Goal: Information Seeking & Learning: Learn about a topic

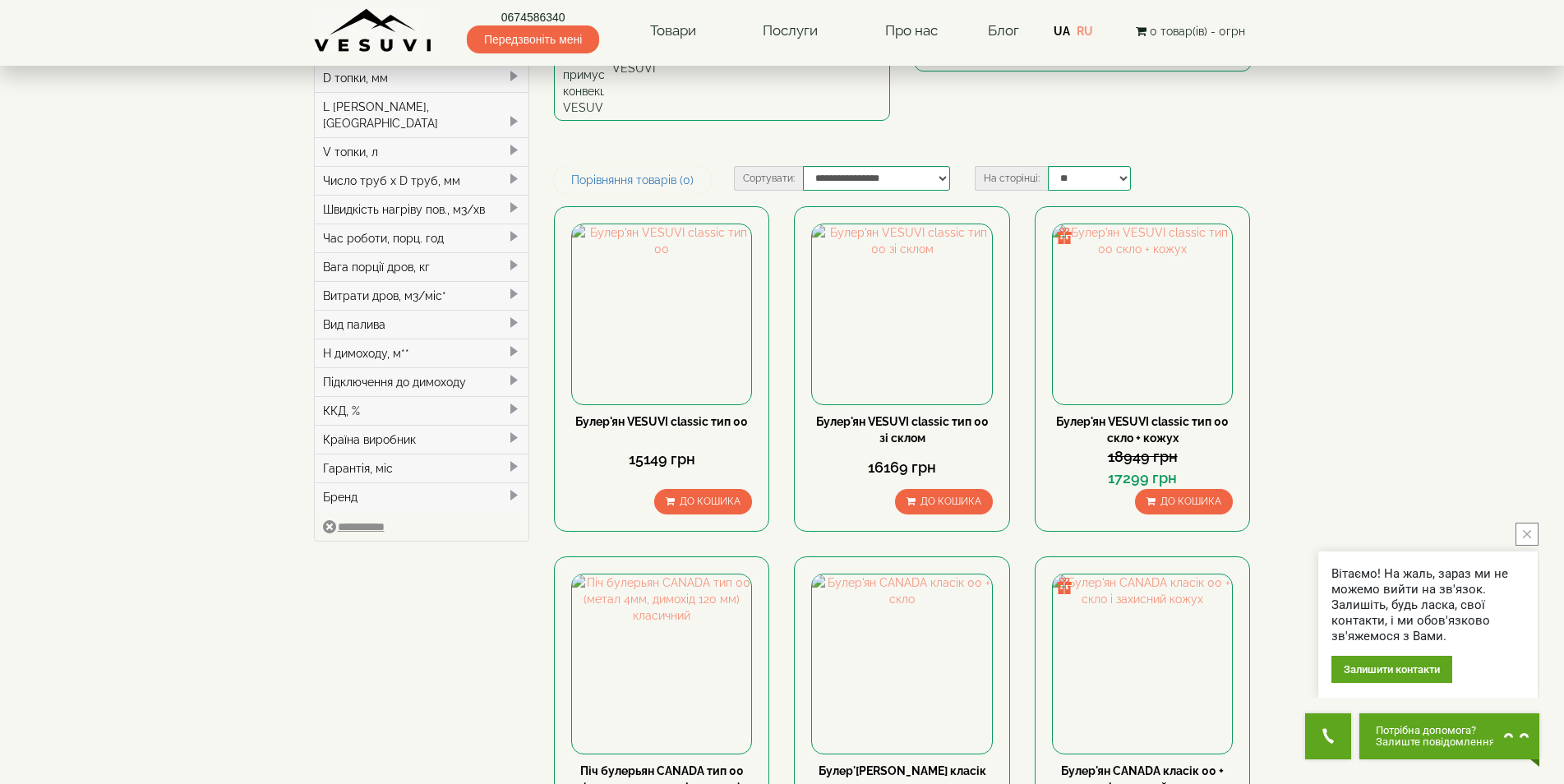
scroll to position [328, 0]
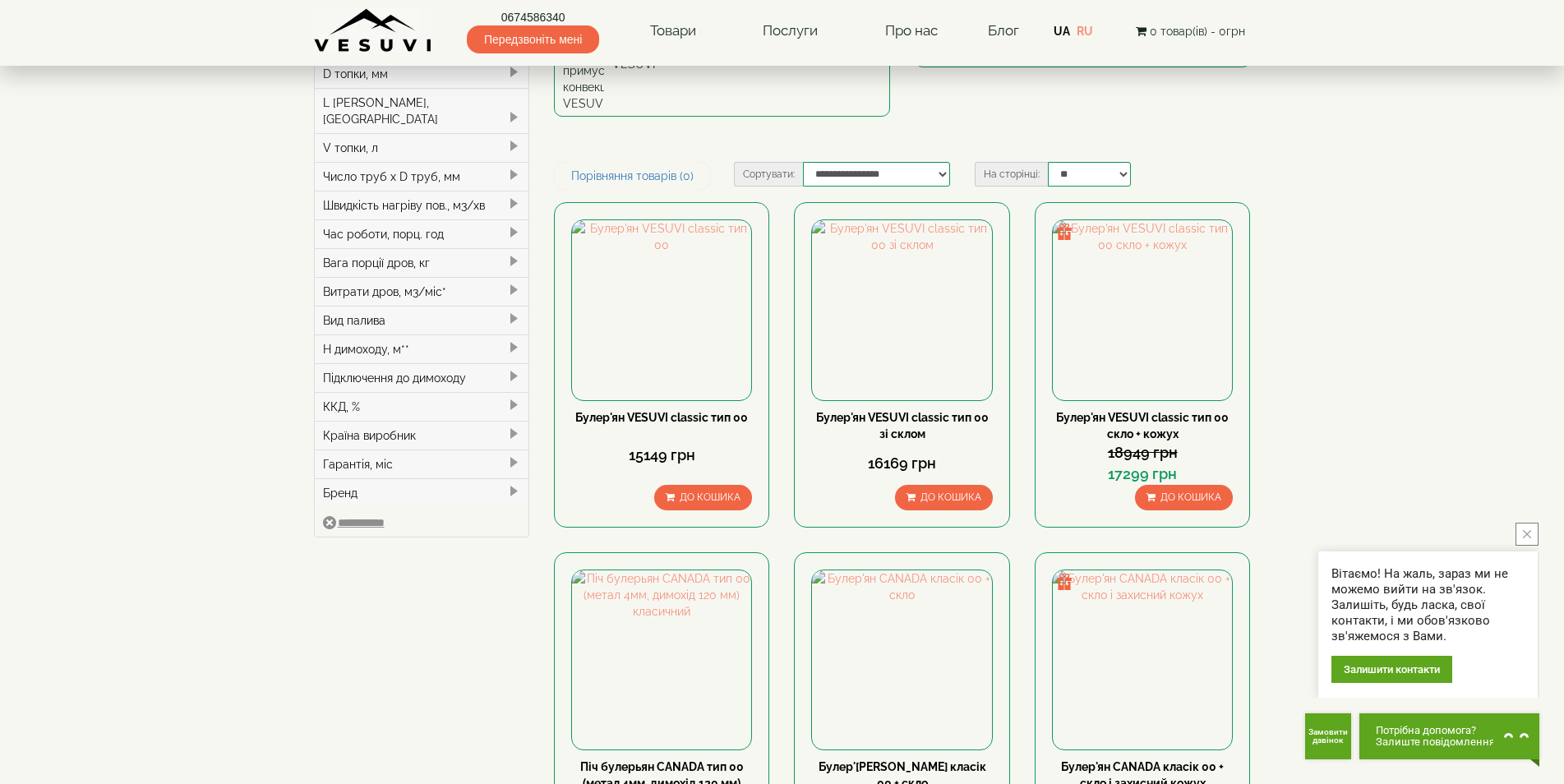
click at [1530, 534] on icon "close button" at bounding box center [1527, 534] width 8 height 8
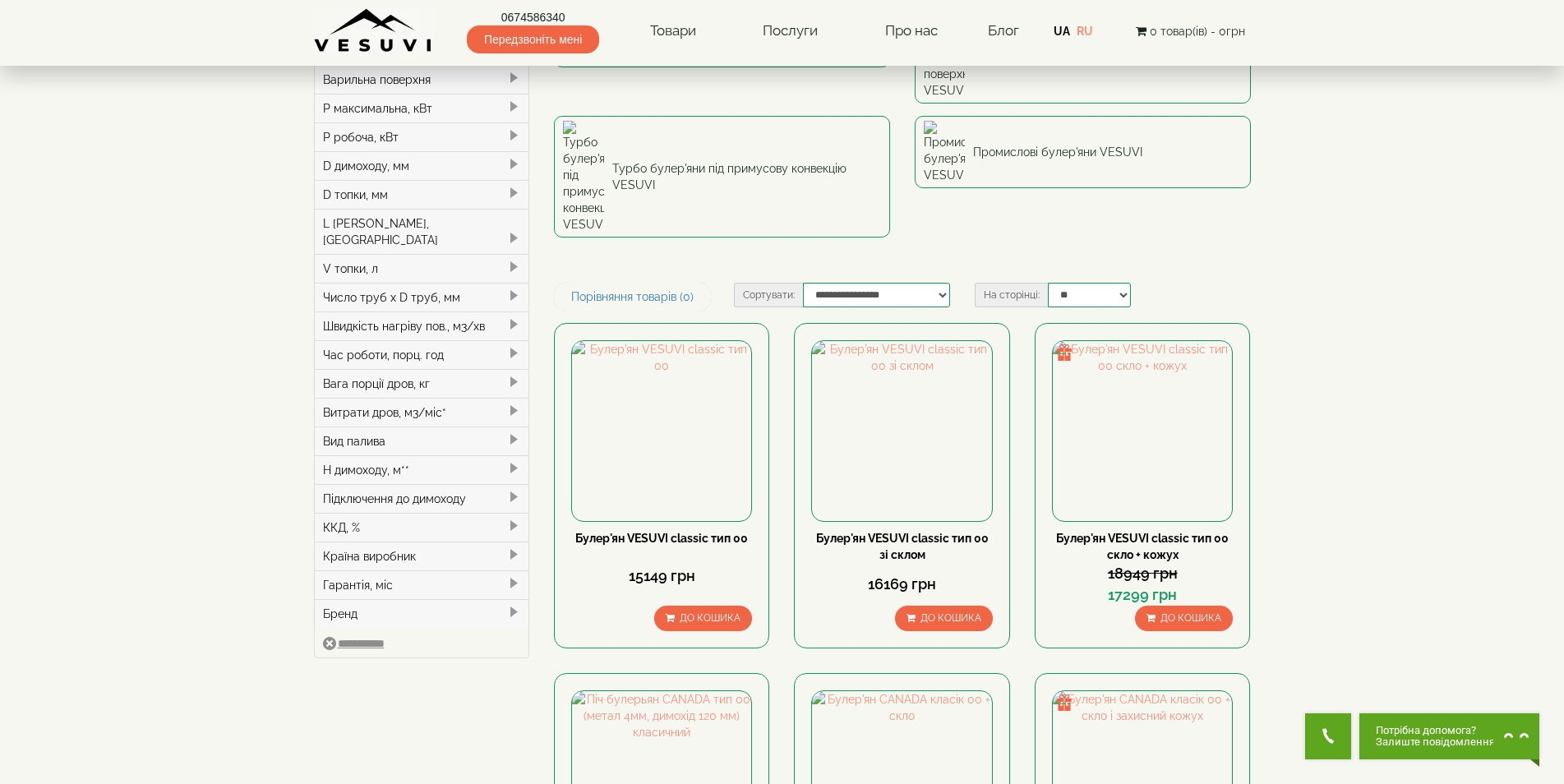
scroll to position [0, 0]
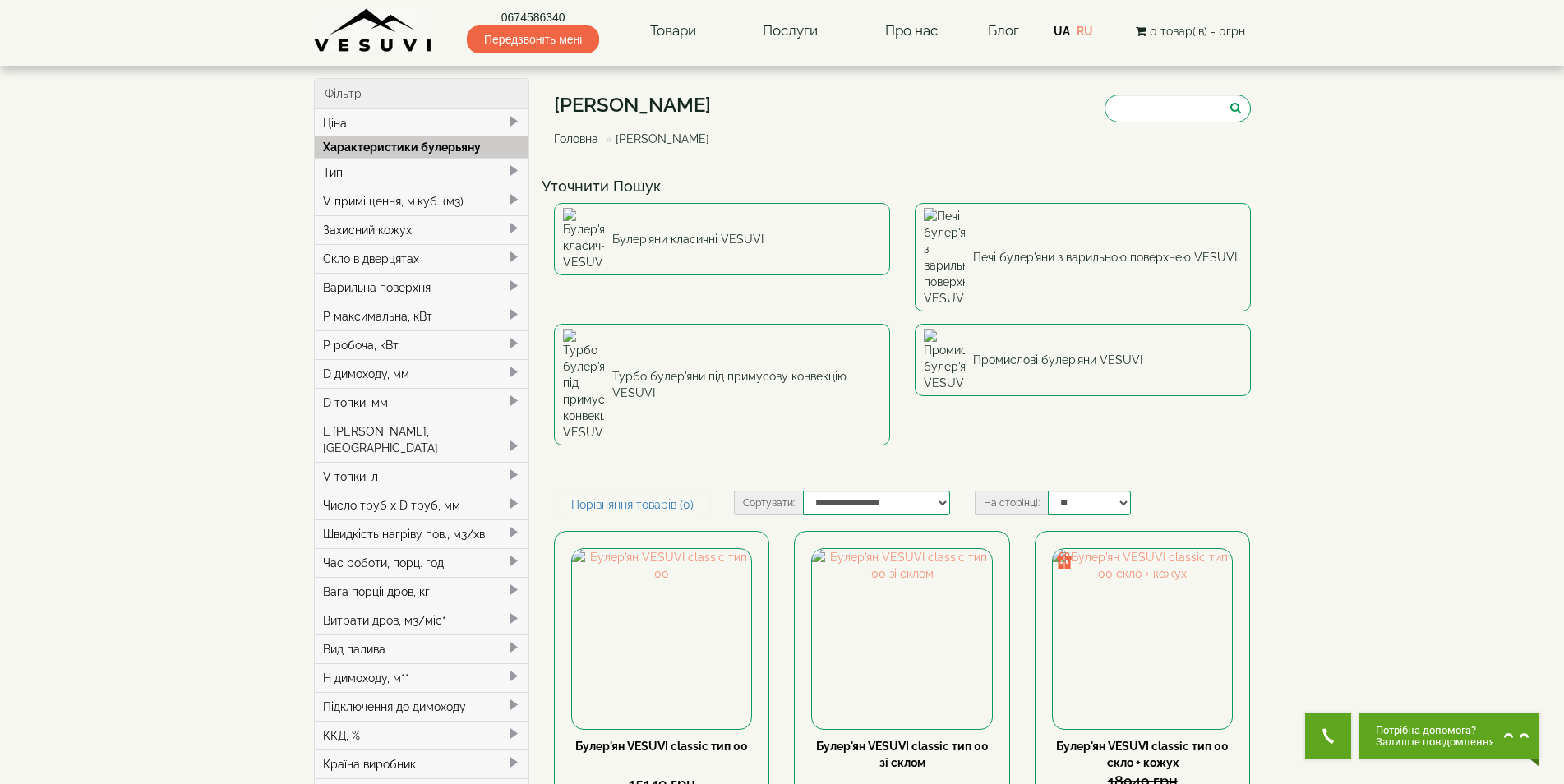
click at [440, 177] on div "Тип" at bounding box center [422, 172] width 215 height 28
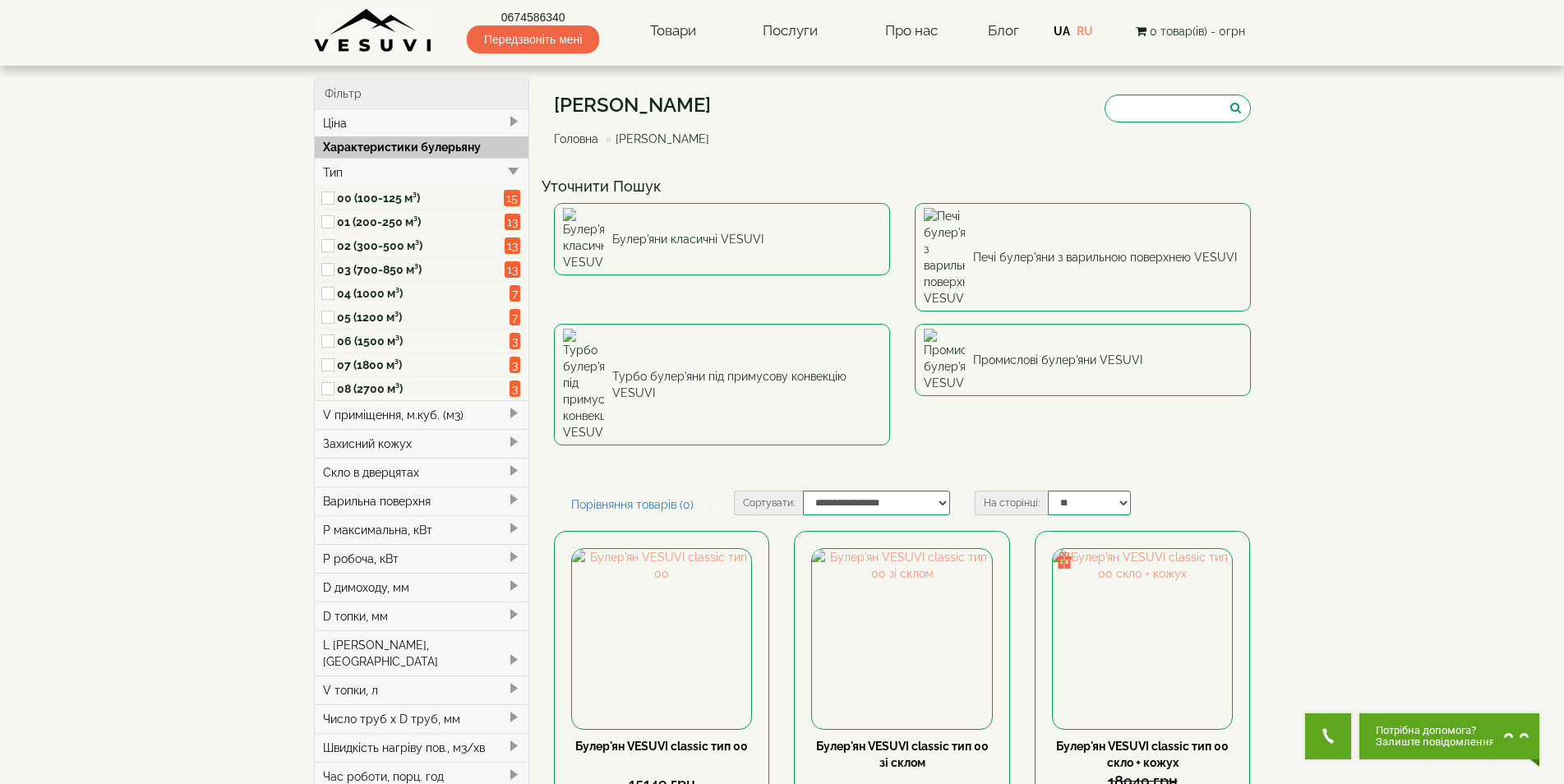
type input "*****"
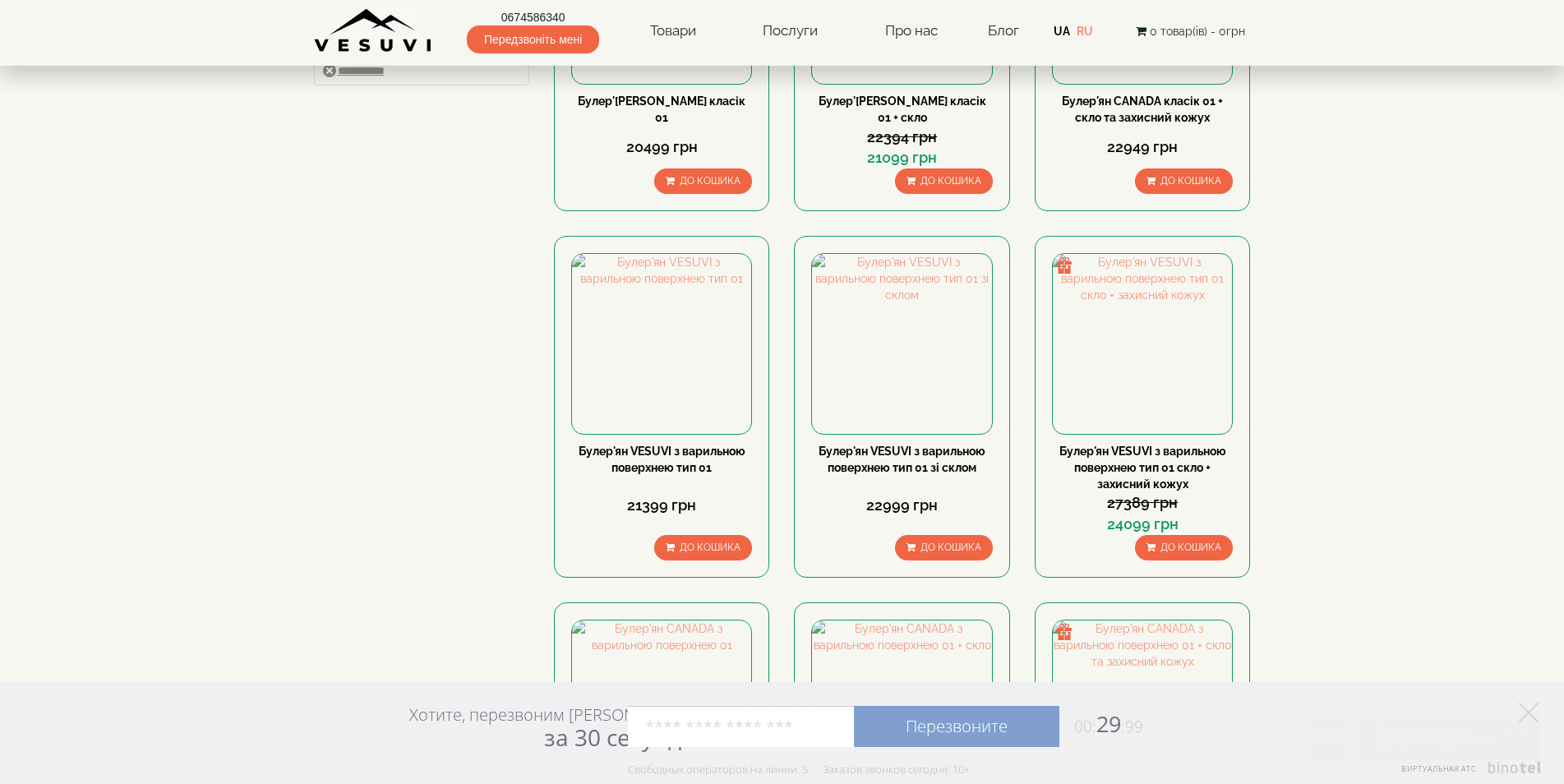
scroll to position [904, 0]
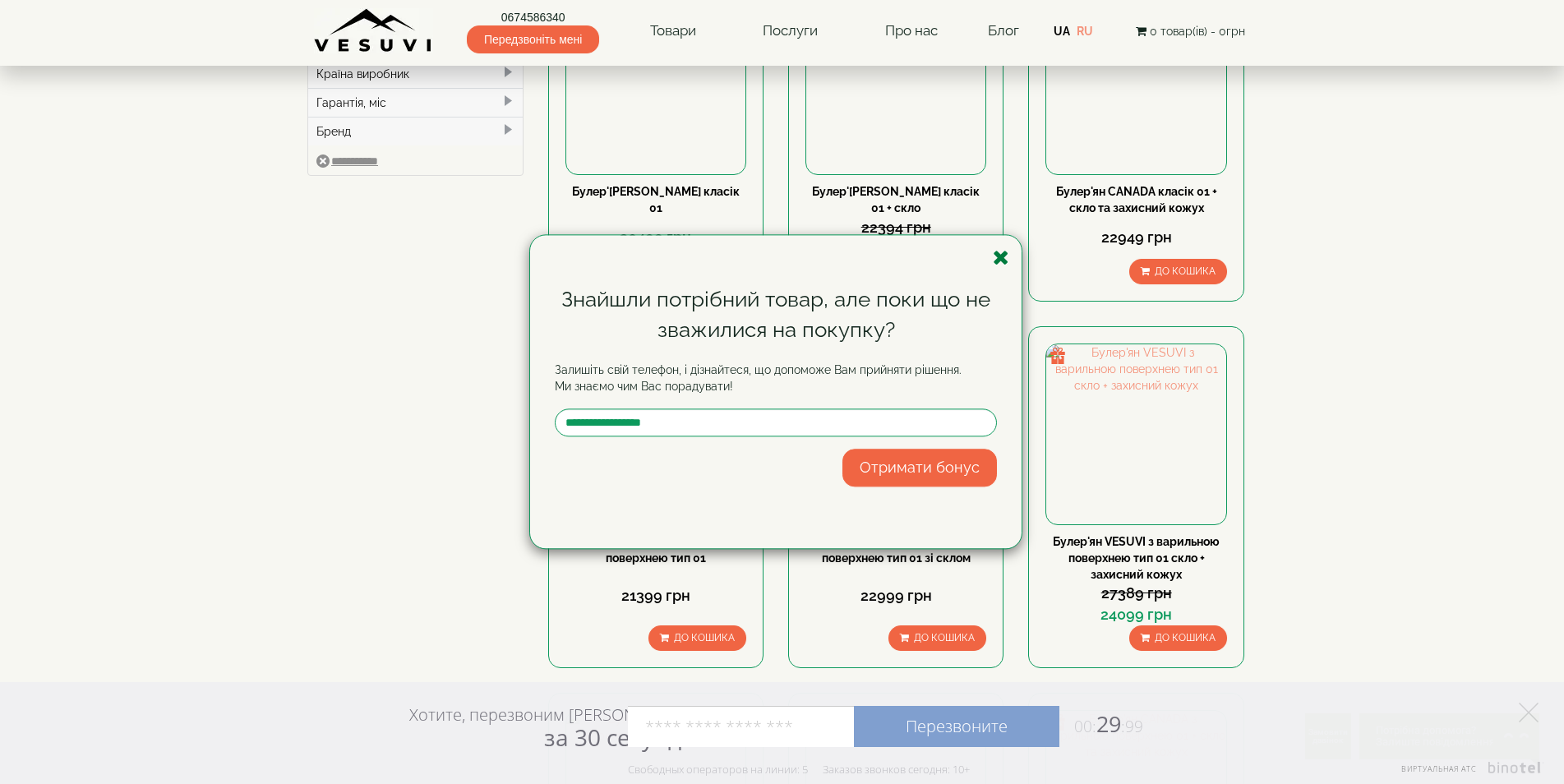
click at [1007, 264] on icon "button" at bounding box center [1001, 257] width 17 height 21
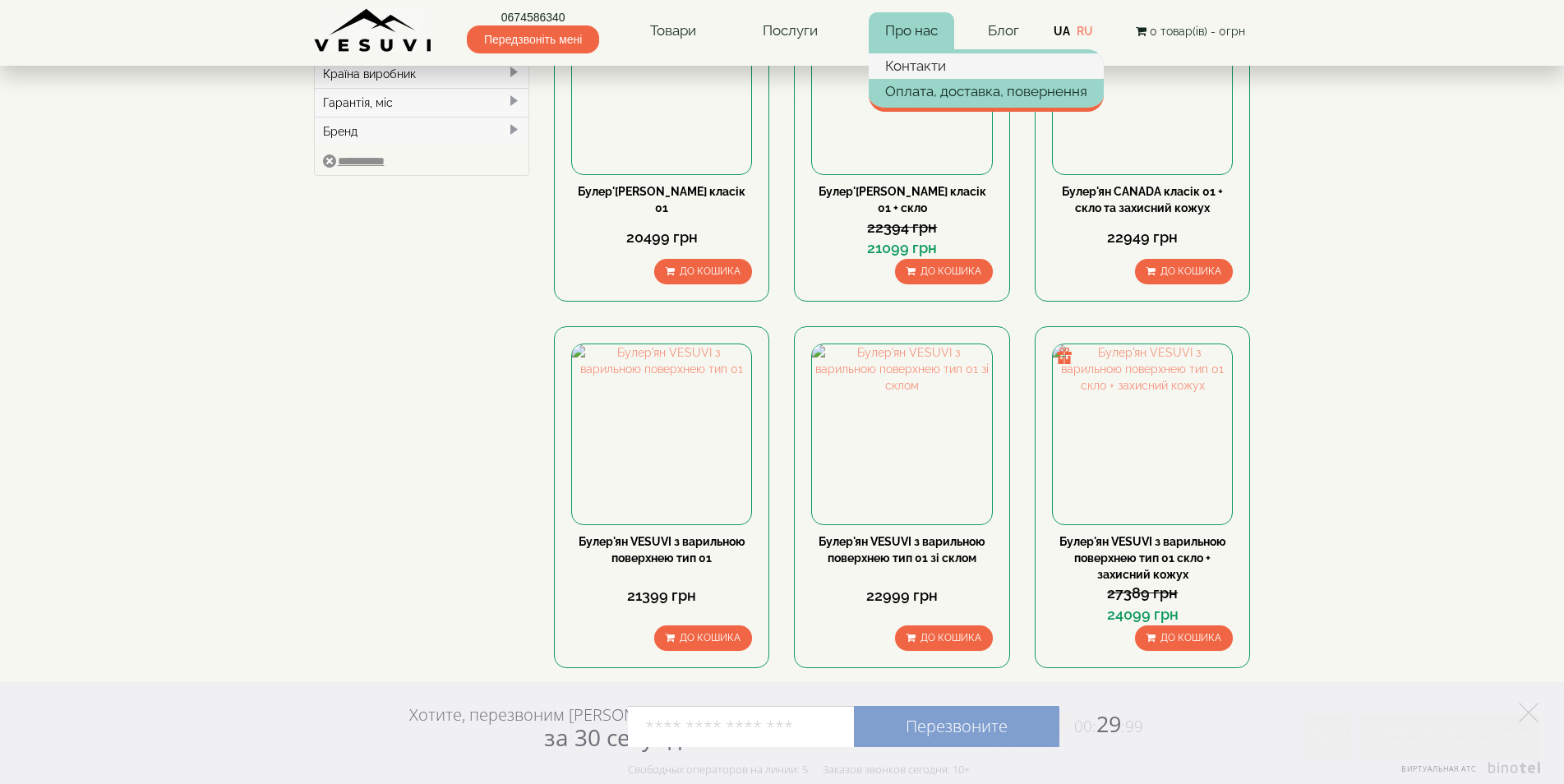
click at [923, 70] on link "Контакти" at bounding box center [986, 66] width 235 height 25
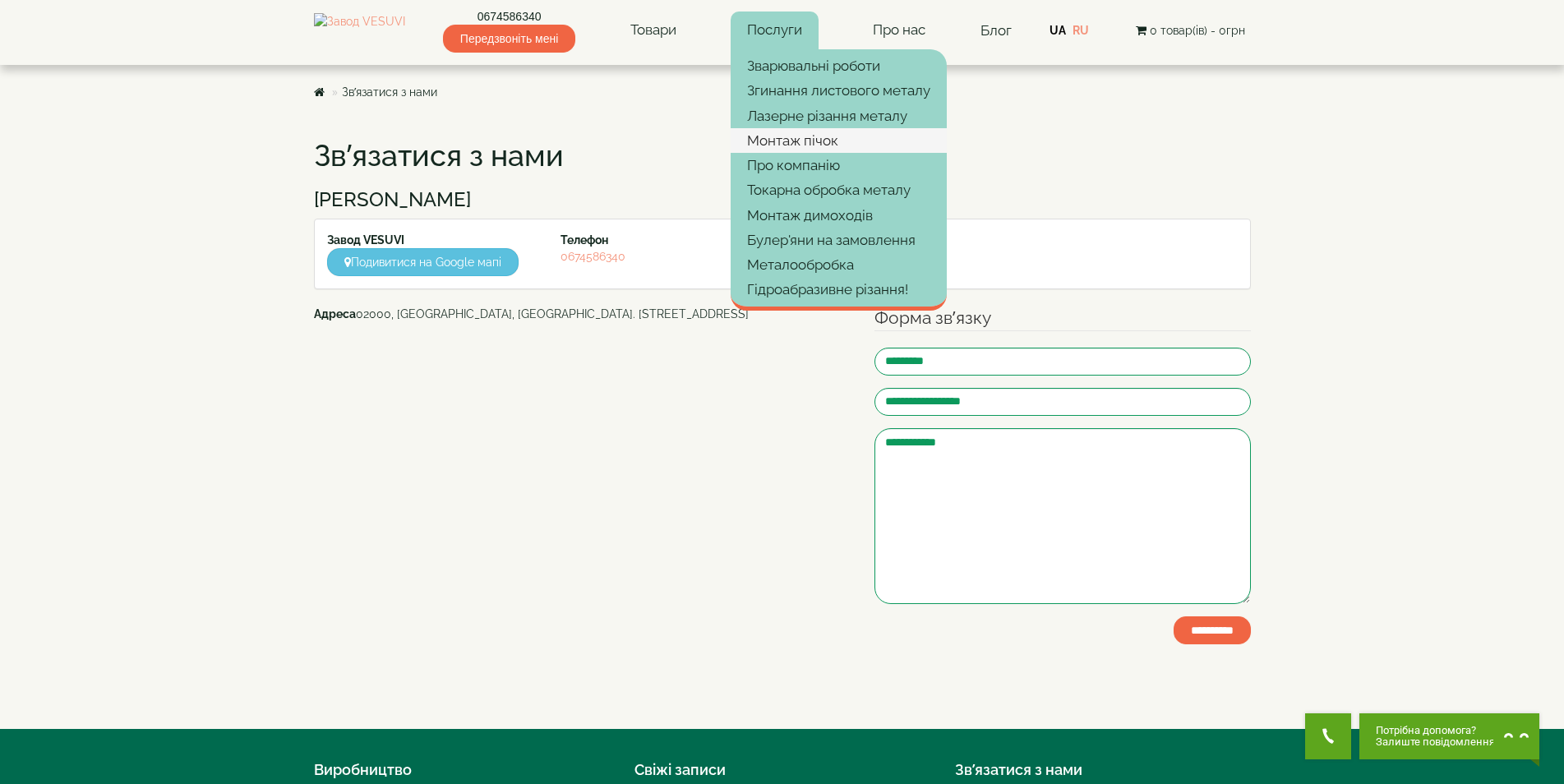
click at [818, 140] on link "Монтаж пічок" at bounding box center [838, 140] width 217 height 25
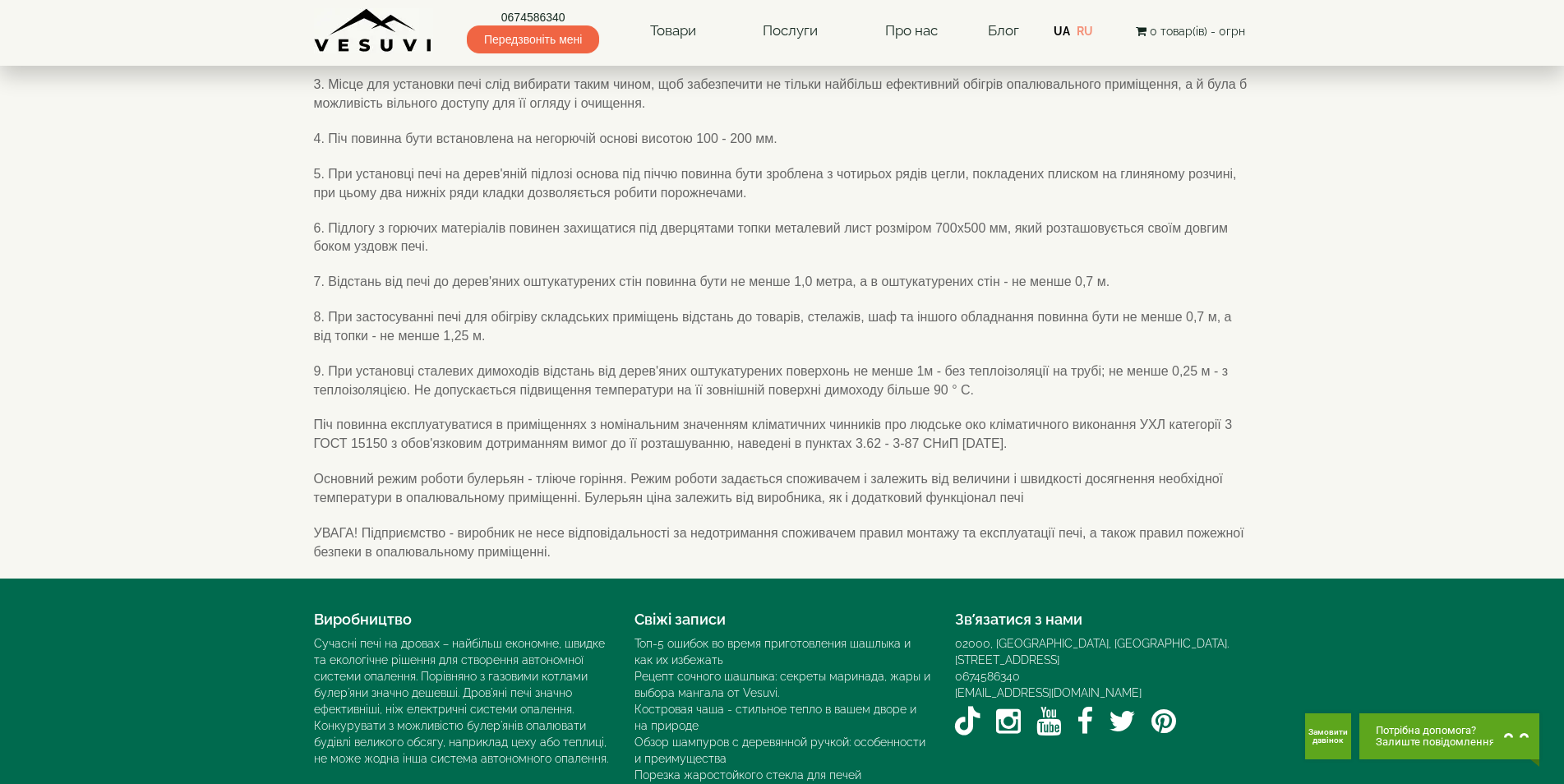
scroll to position [15, 0]
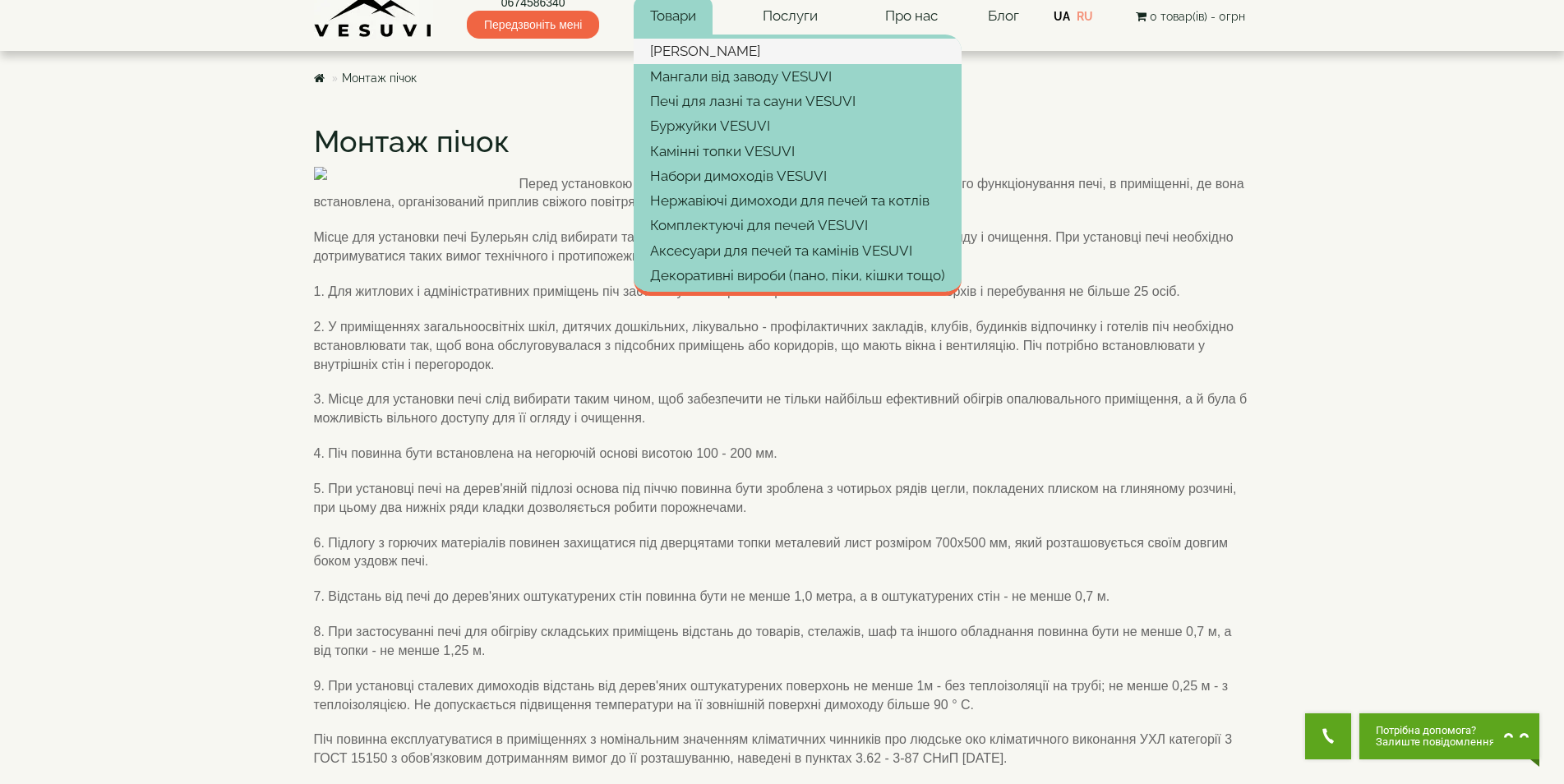
click at [710, 51] on link "[PERSON_NAME]" at bounding box center [797, 51] width 328 height 25
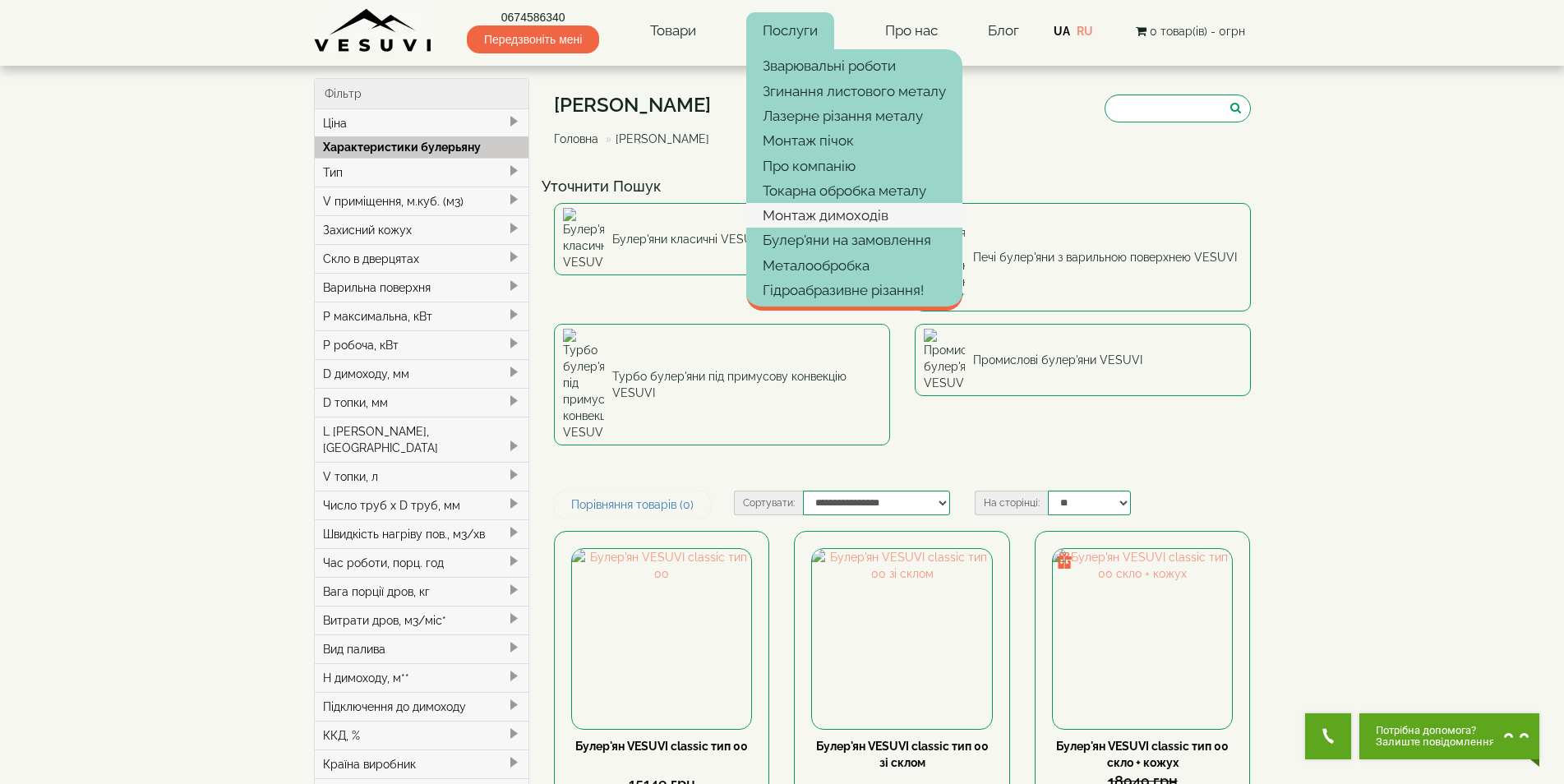
click at [834, 223] on link "Монтаж димоходів" at bounding box center [854, 216] width 217 height 25
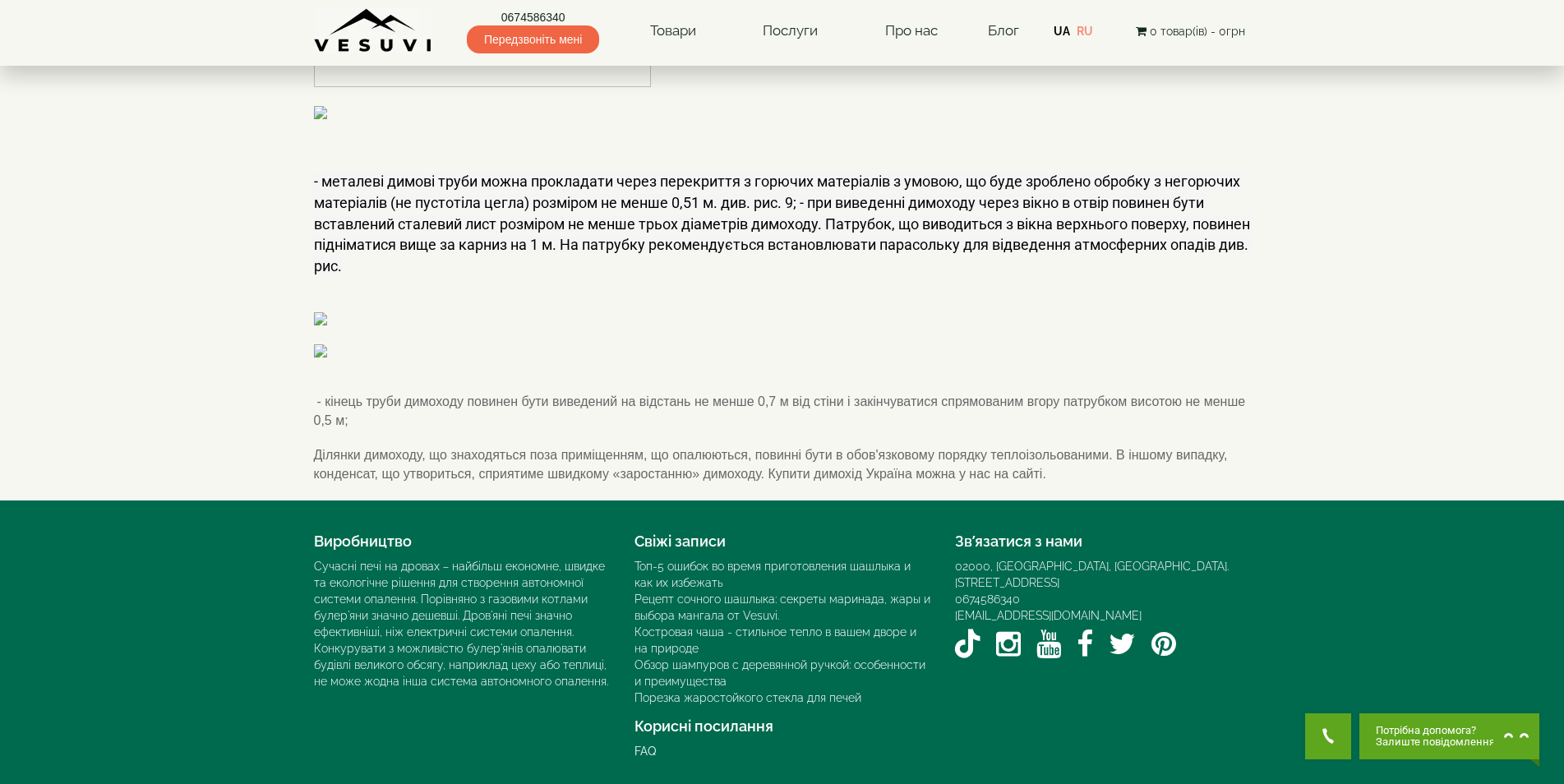
scroll to position [1444, 0]
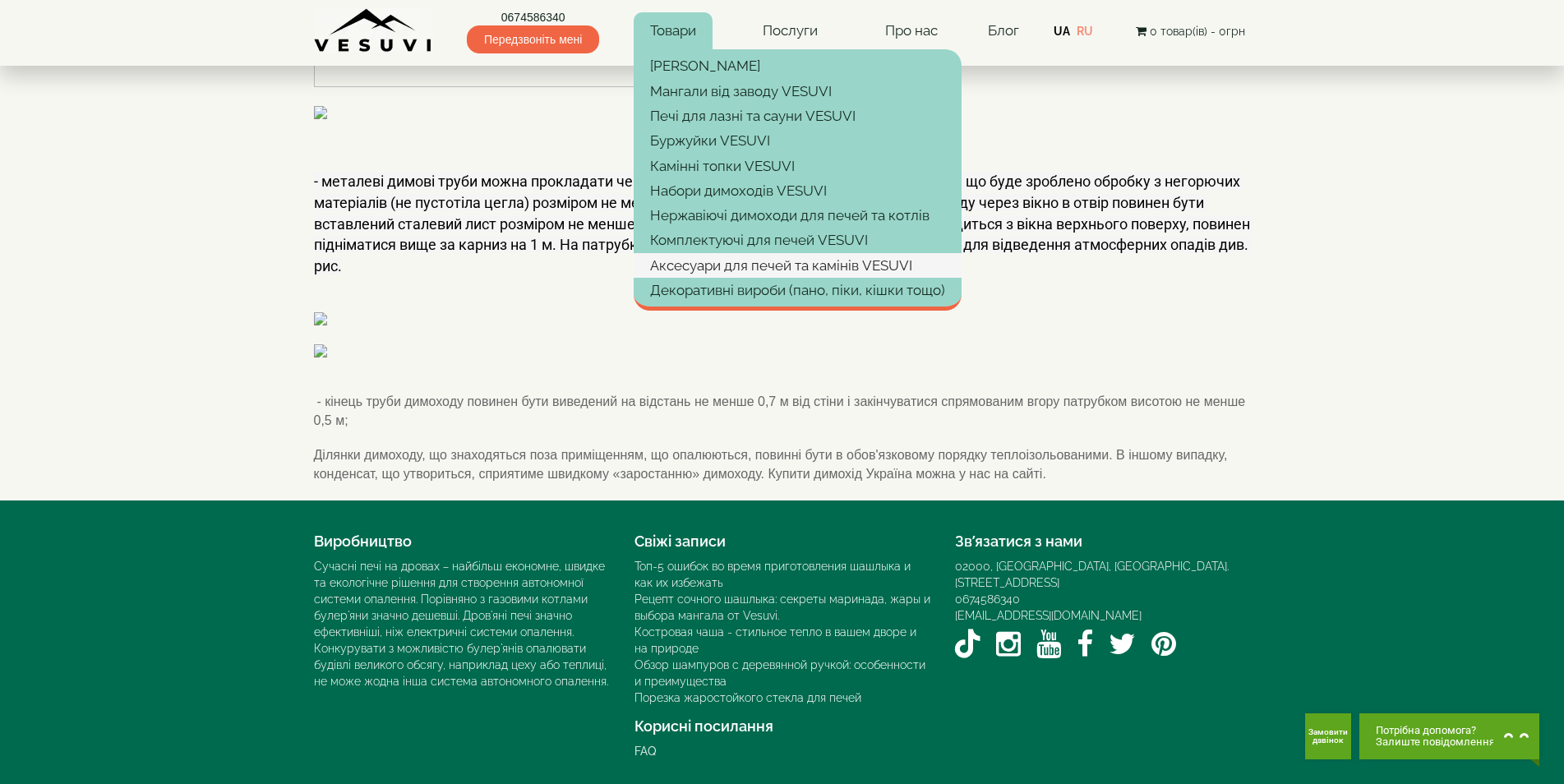
click at [706, 262] on link "Аксесуари для печей та камінів VESUVI" at bounding box center [797, 266] width 328 height 25
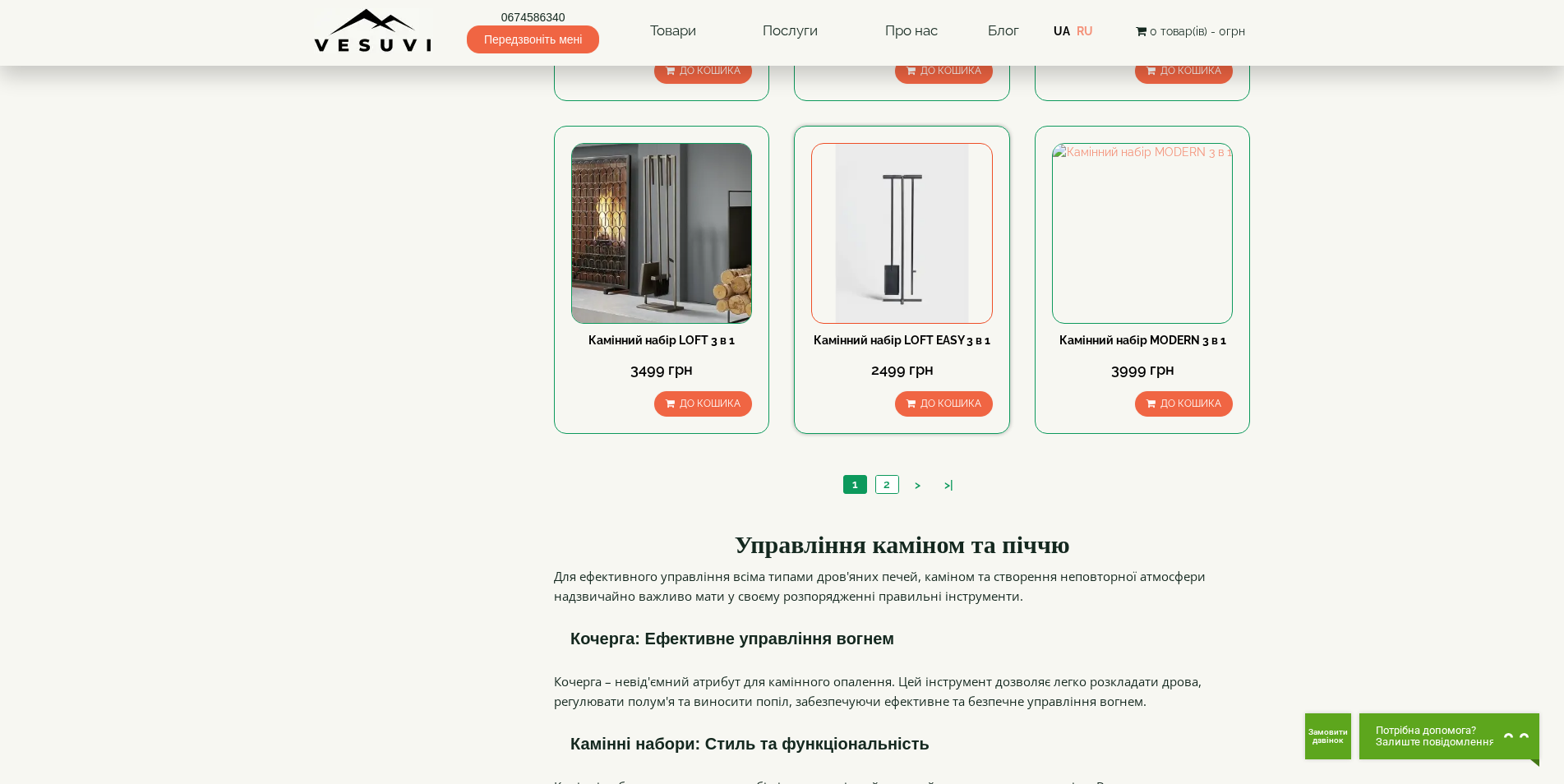
scroll to position [1644, 0]
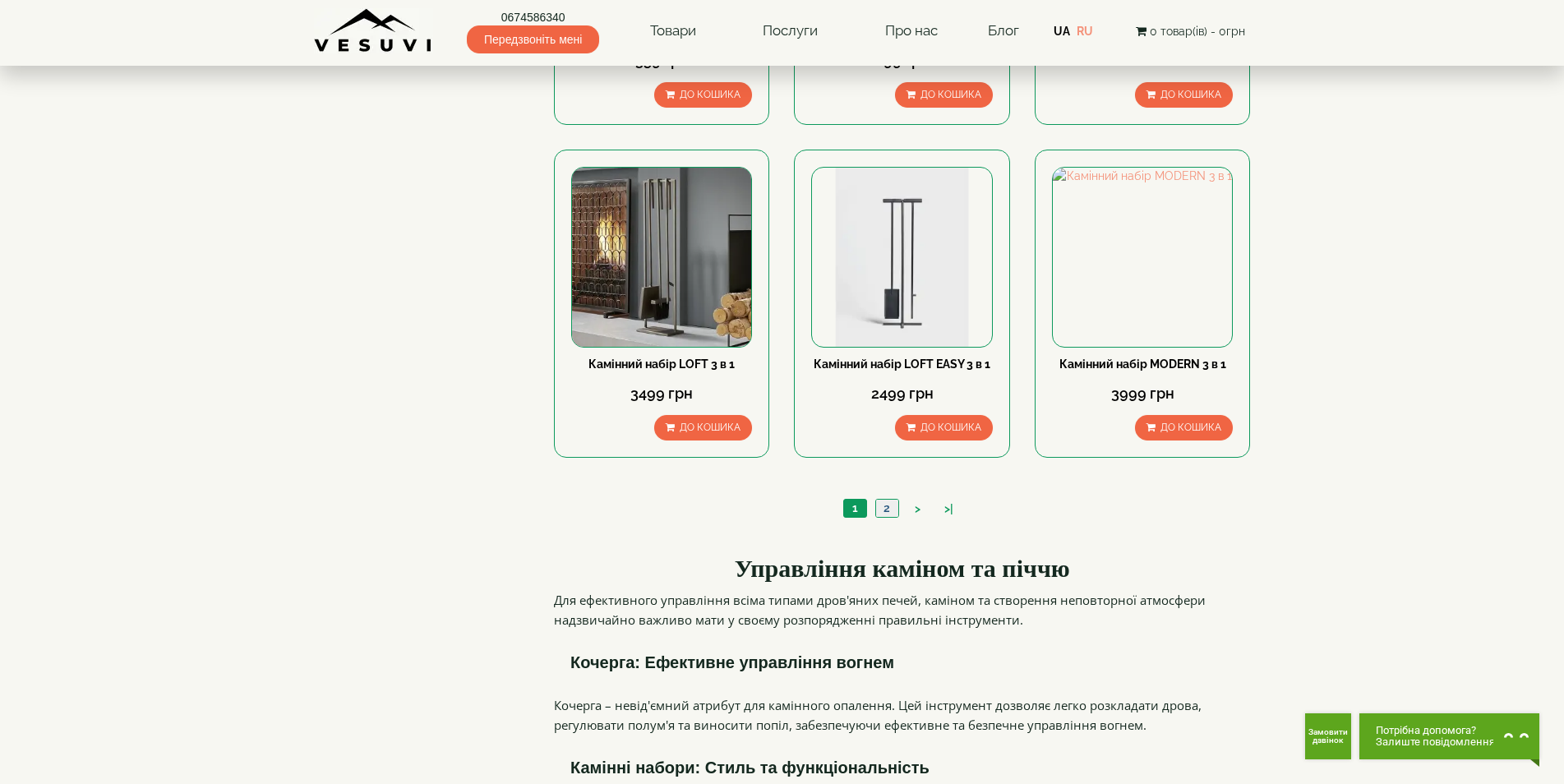
click at [888, 500] on link "2" at bounding box center [887, 508] width 23 height 18
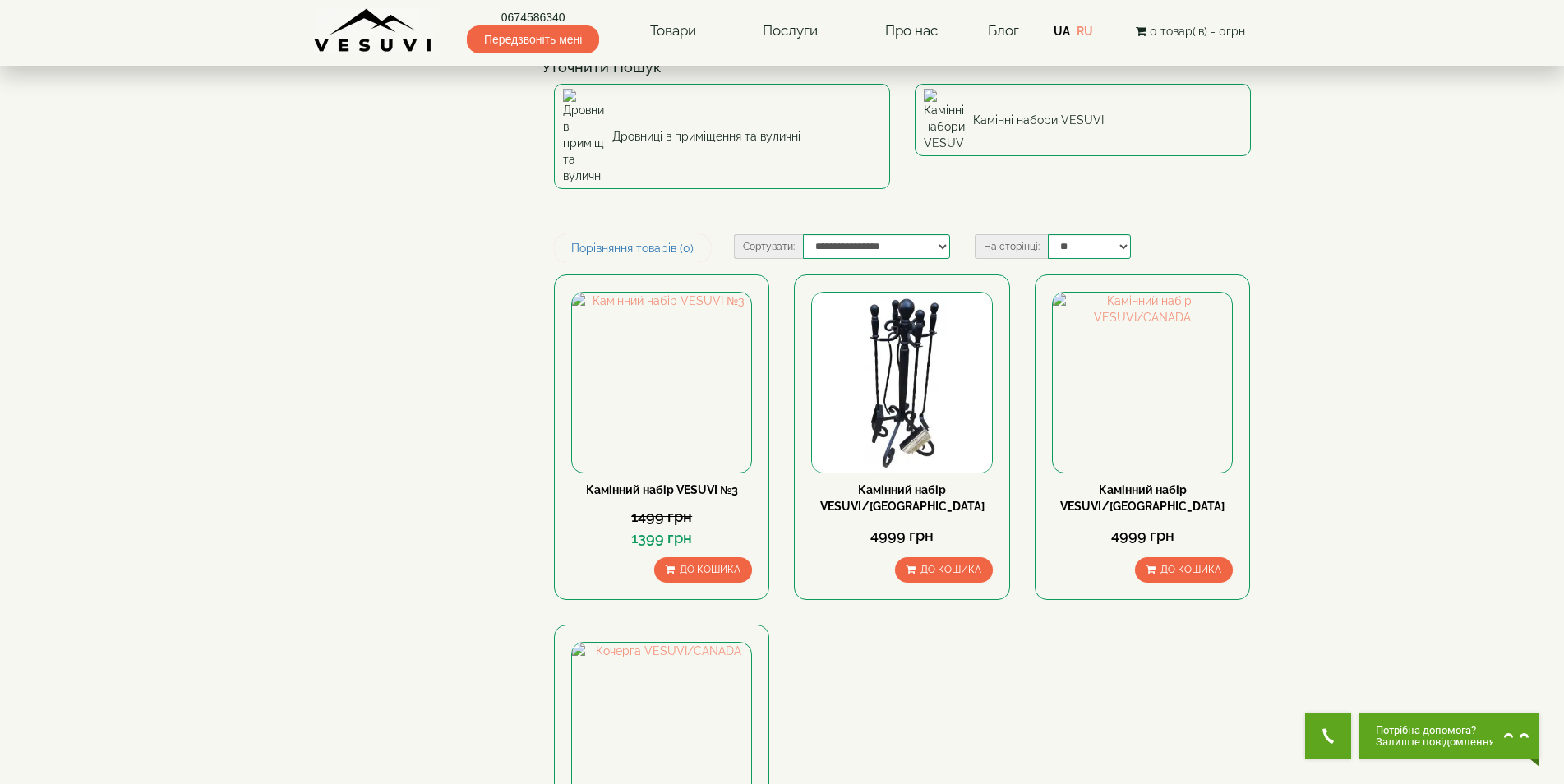
scroll to position [82, 0]
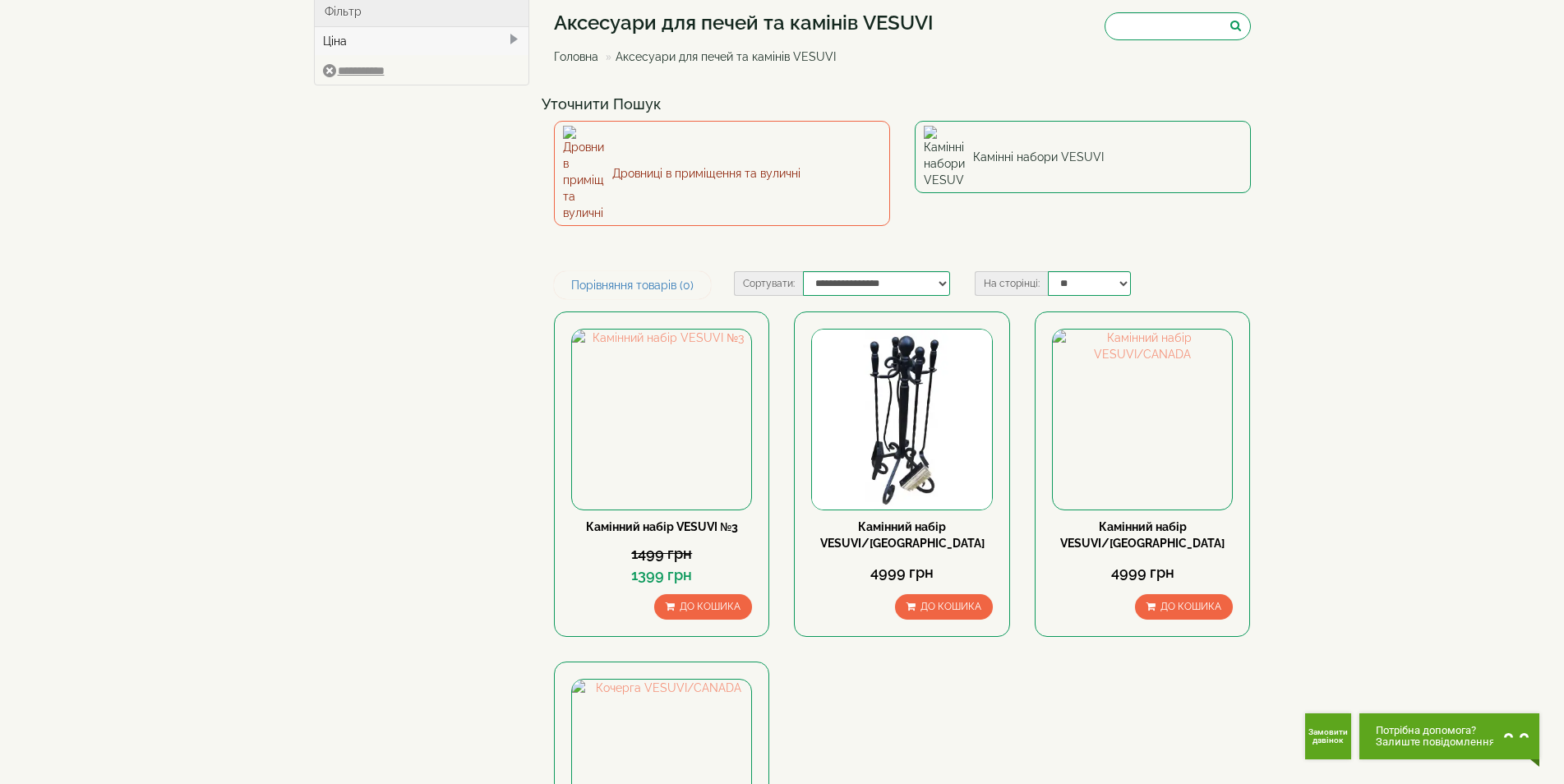
click at [634, 146] on link "Дровниці в приміщення та вуличні" at bounding box center [722, 174] width 336 height 105
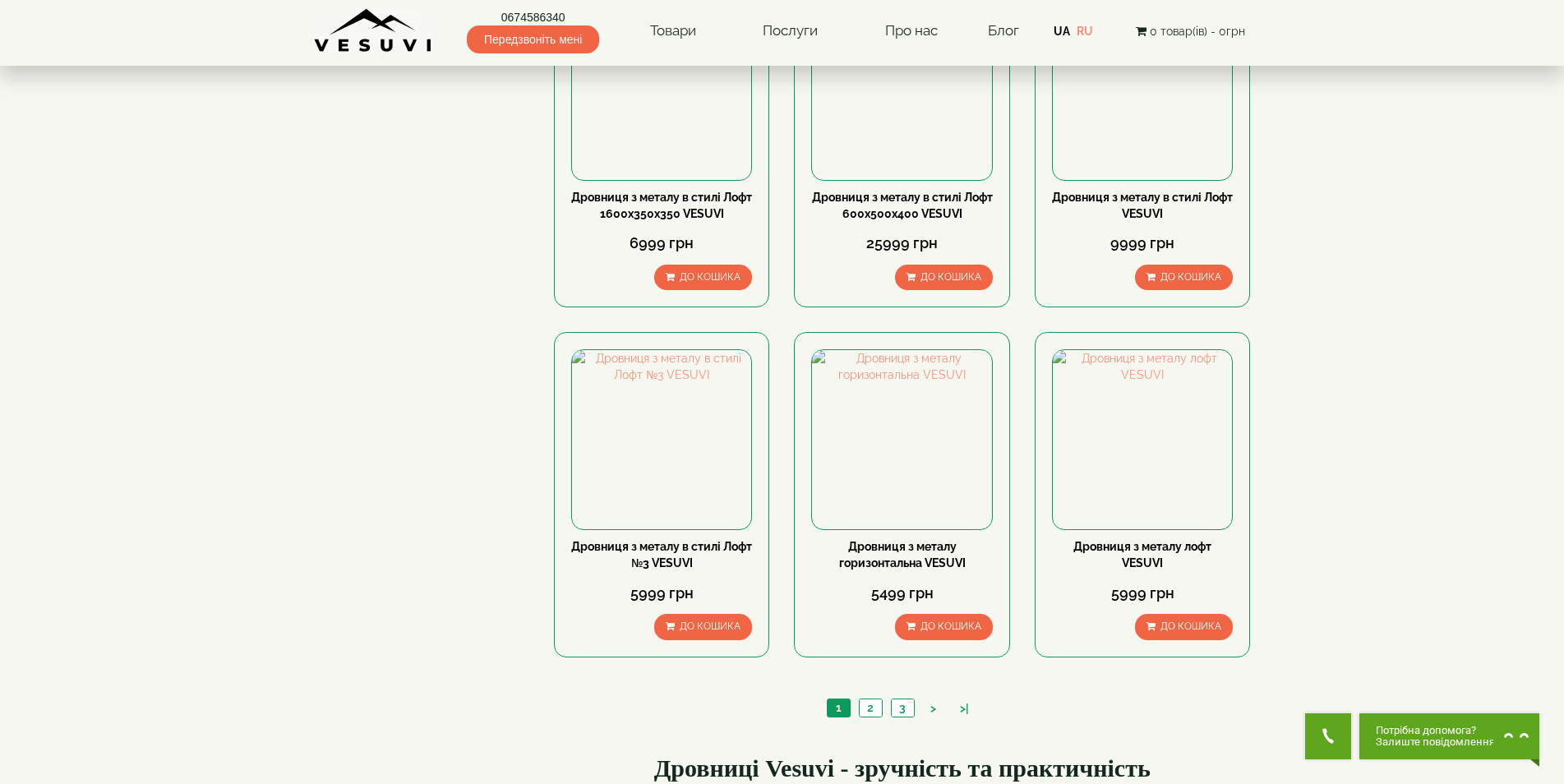
scroll to position [1315, 0]
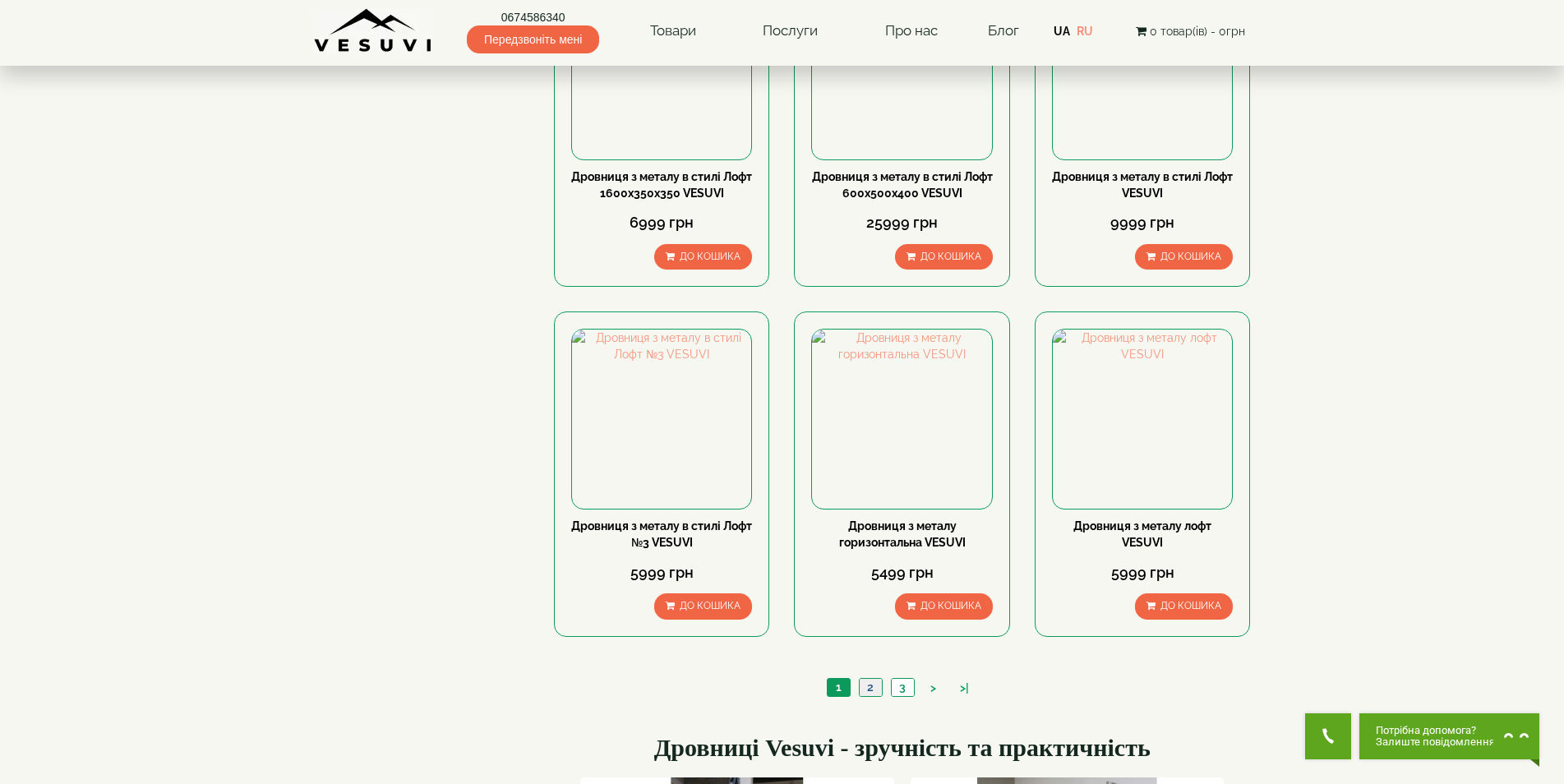
click at [866, 690] on link "2" at bounding box center [871, 687] width 23 height 18
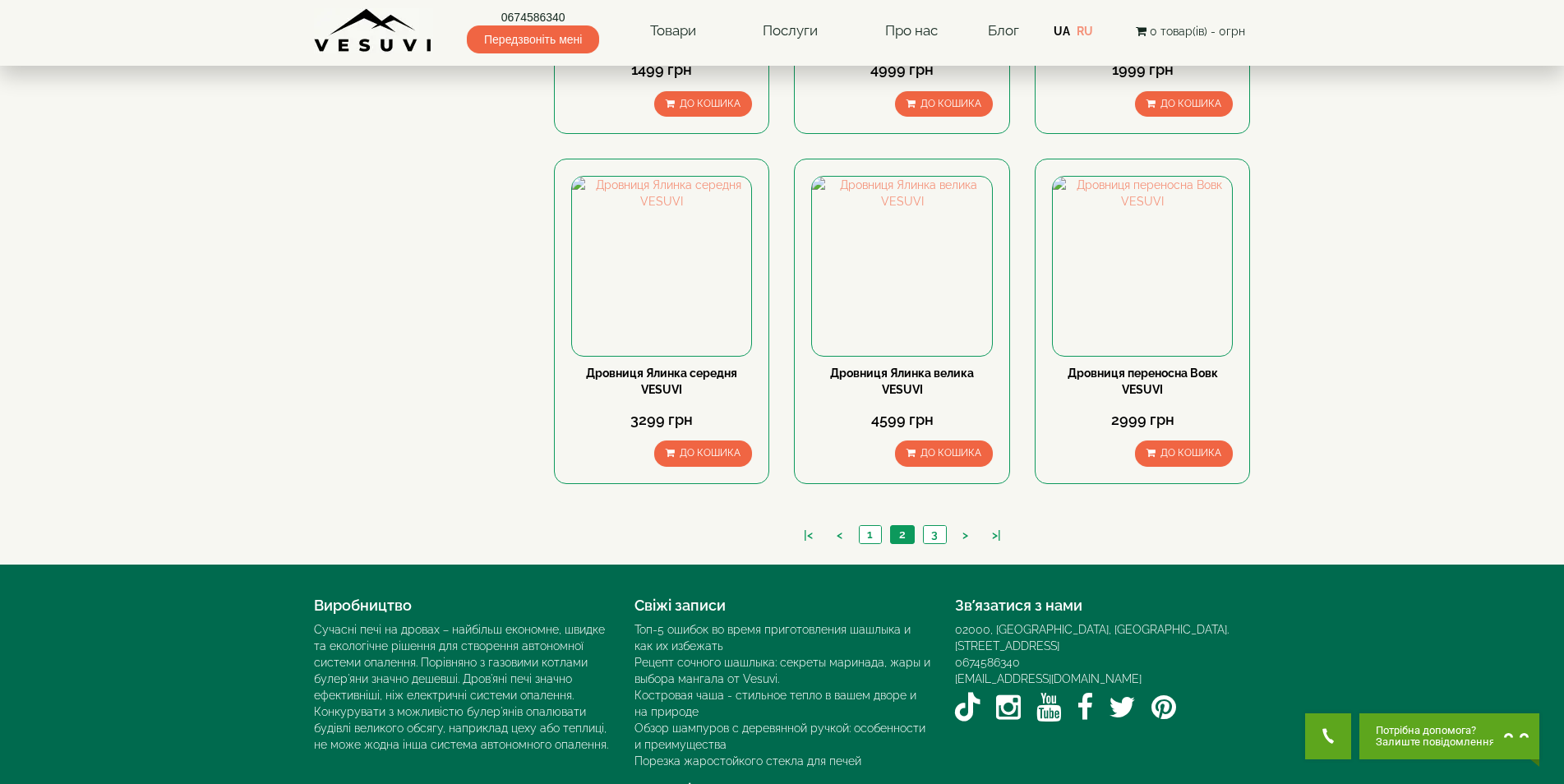
scroll to position [1515, 0]
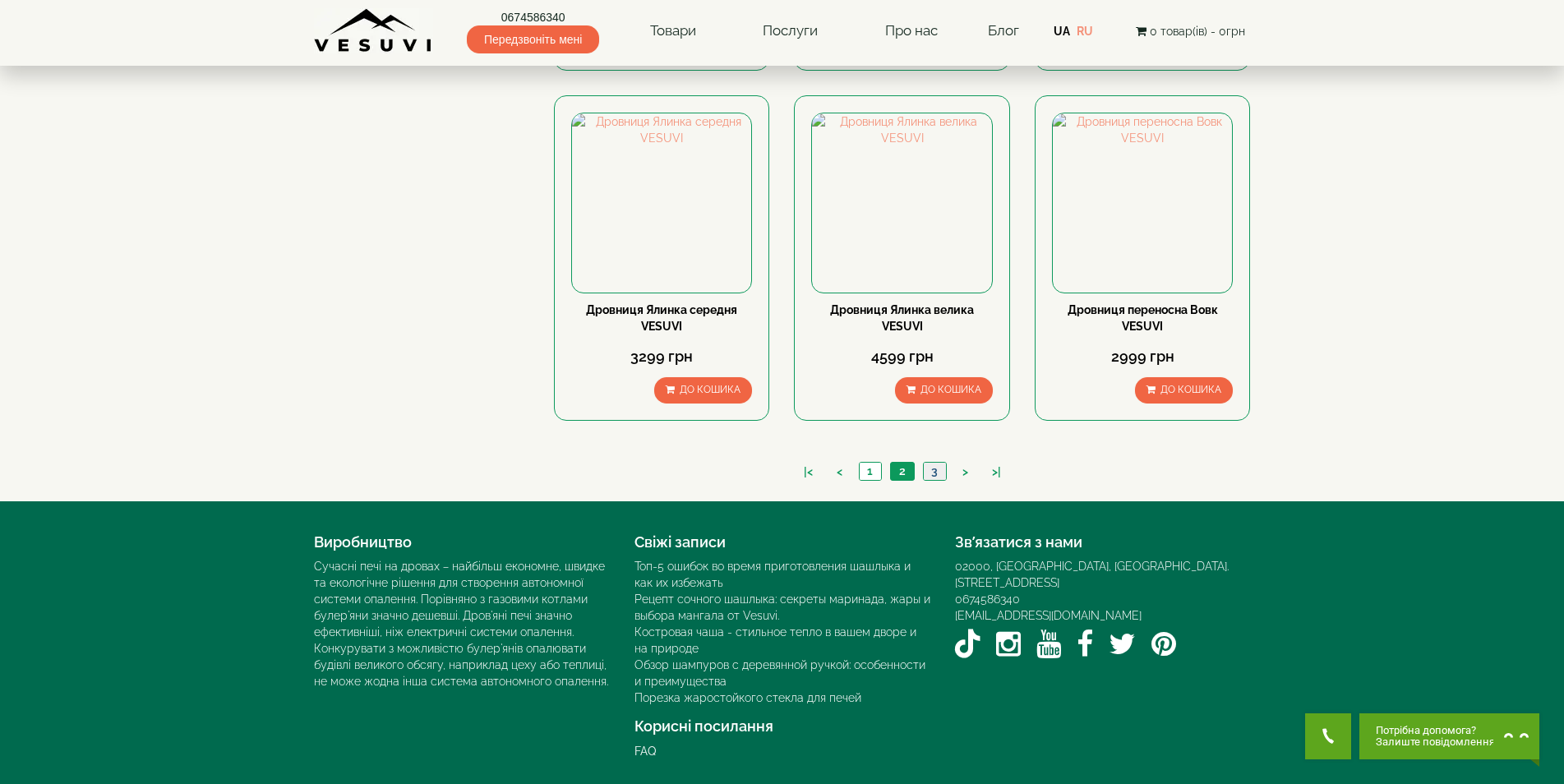
click at [929, 469] on link "3" at bounding box center [935, 471] width 23 height 18
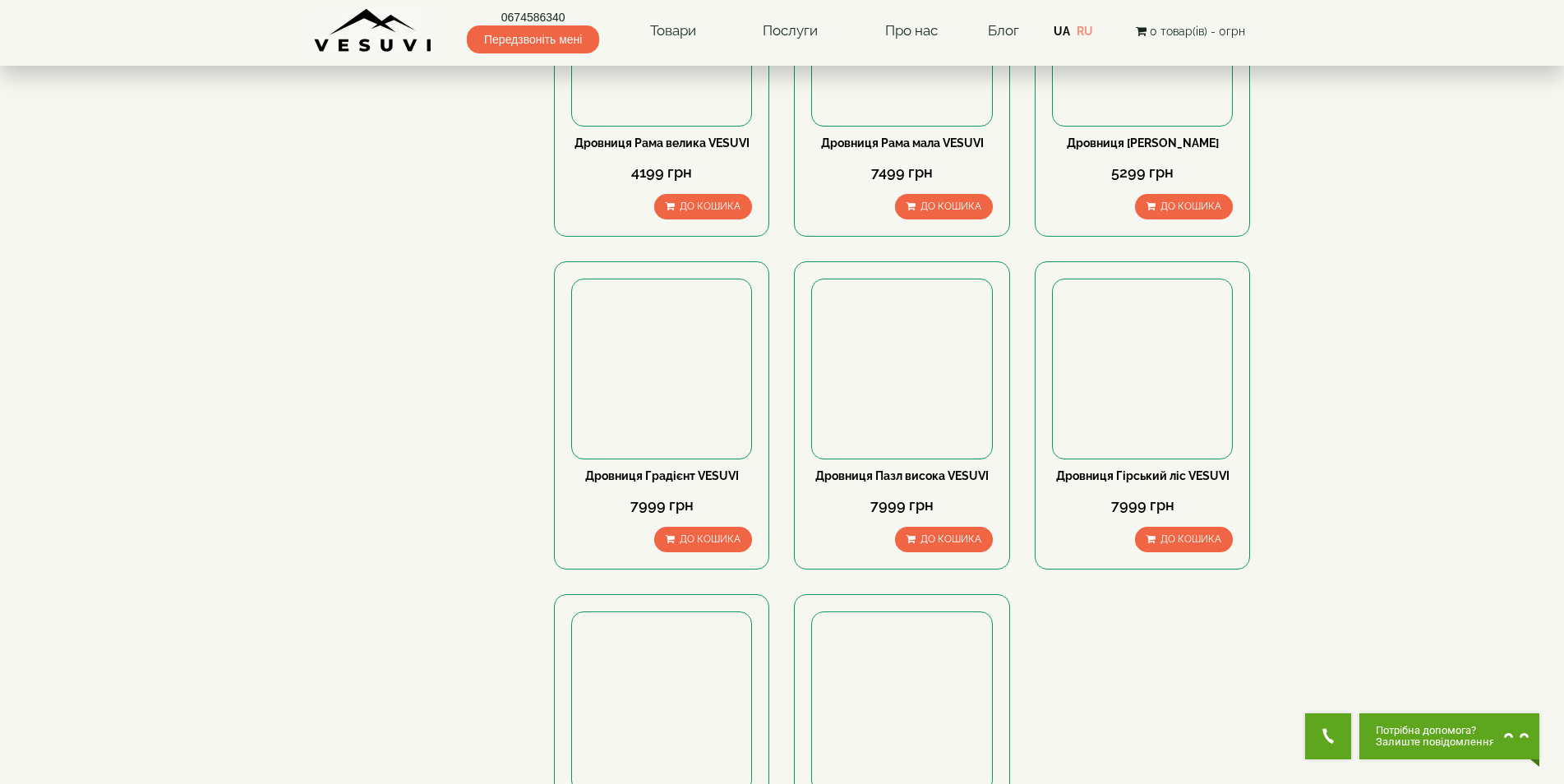
scroll to position [740, 0]
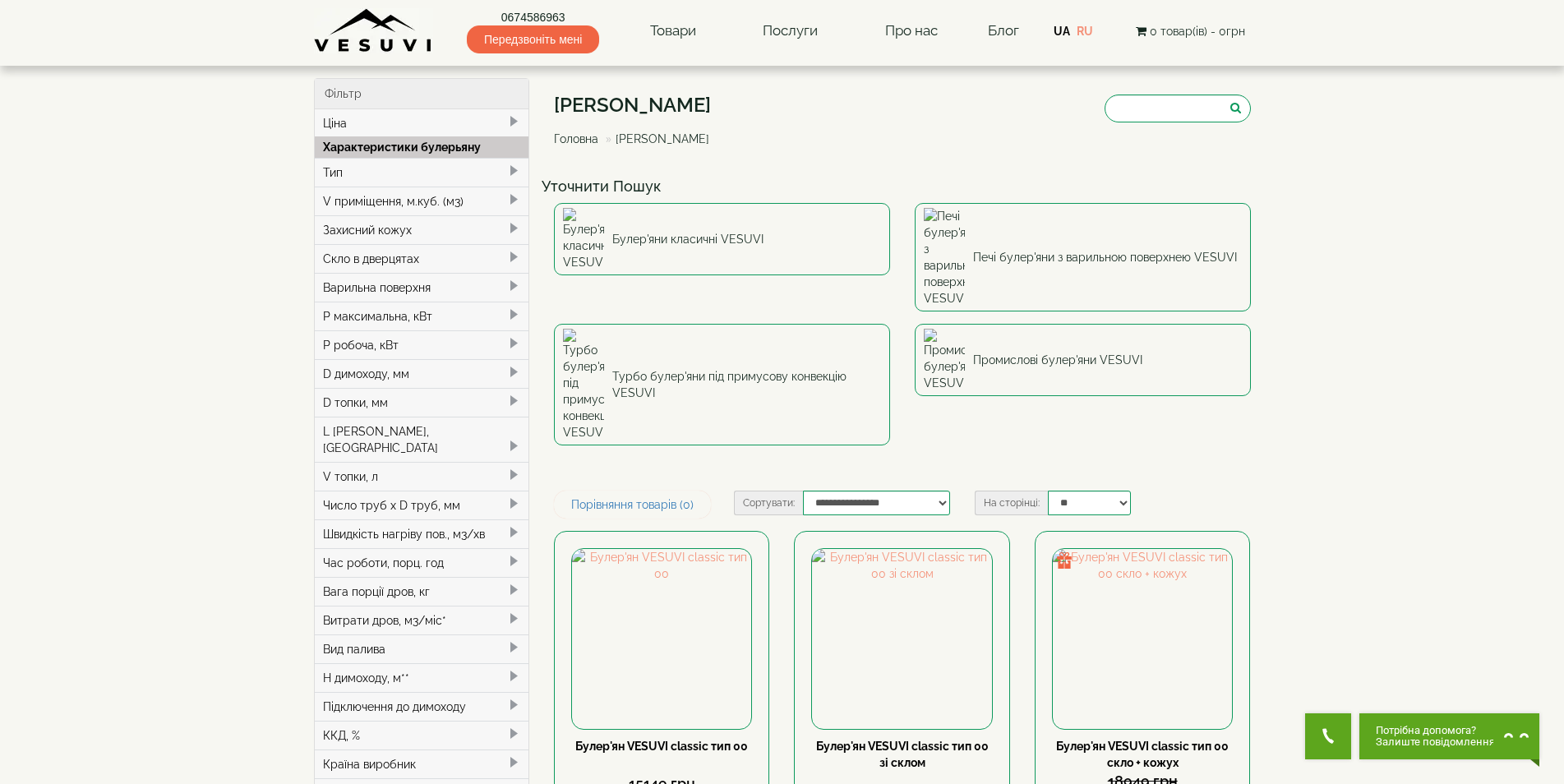
click at [424, 173] on div "Тип" at bounding box center [422, 172] width 215 height 28
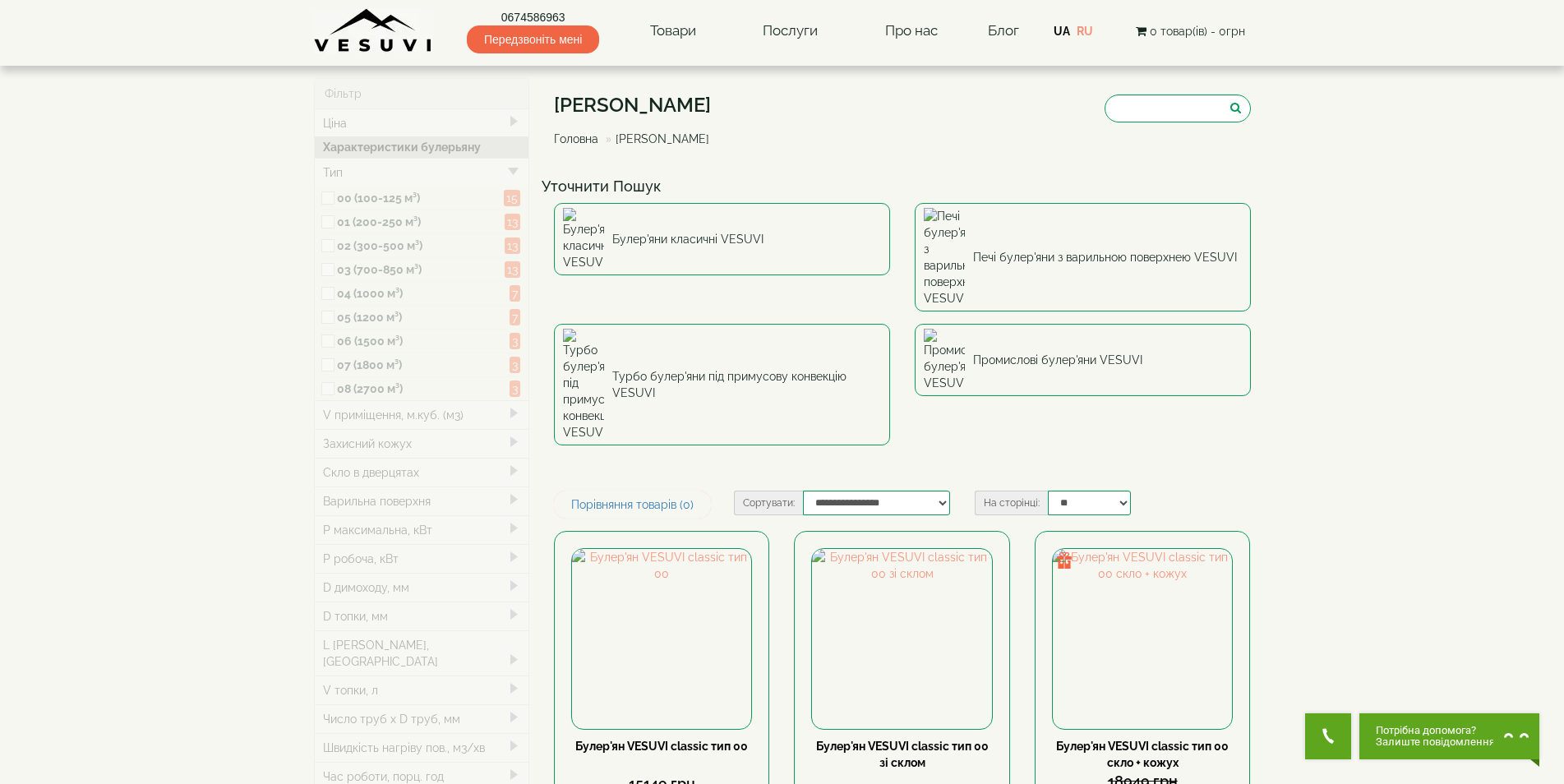
type input "*****"
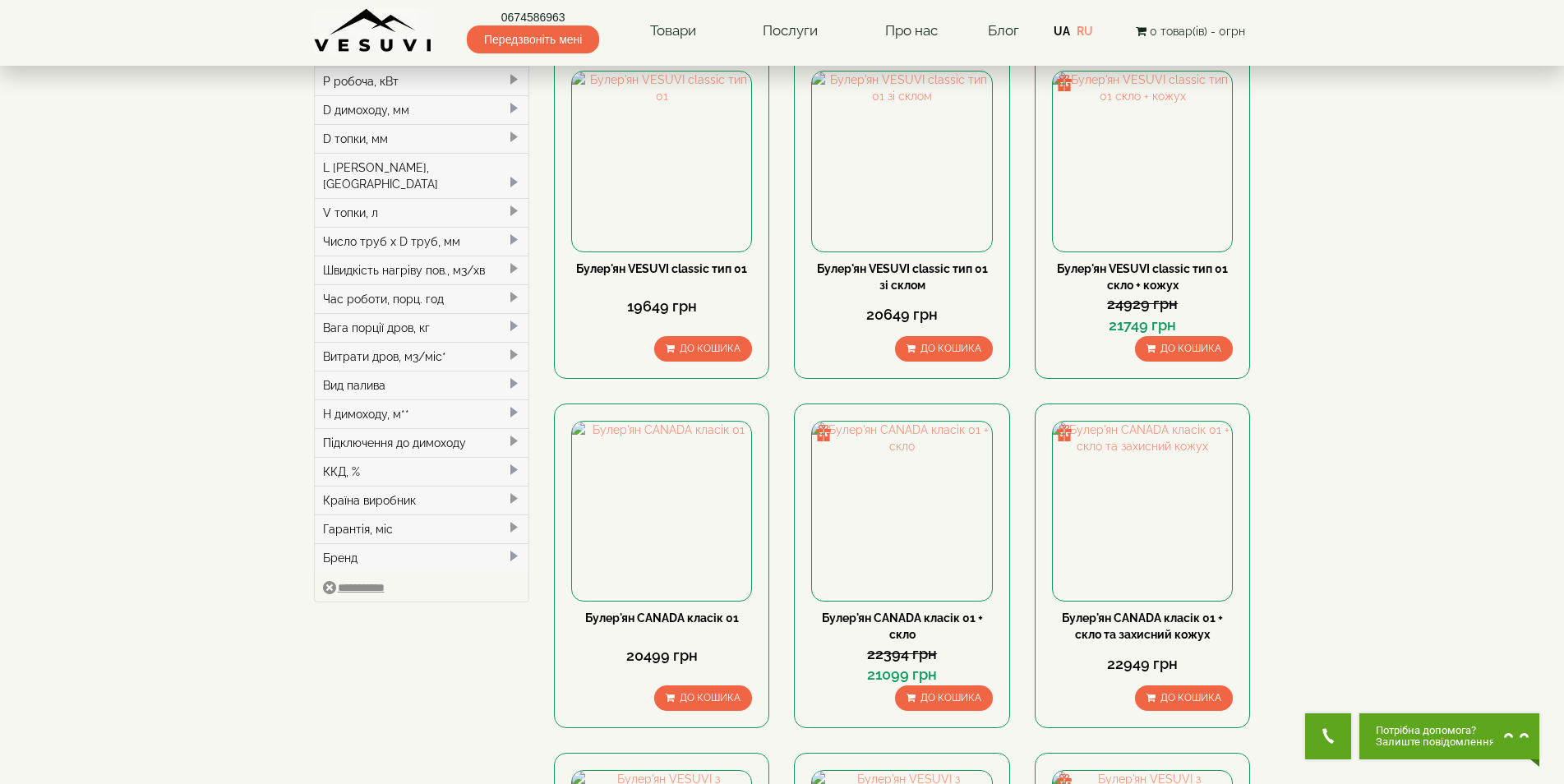
scroll to position [247, 0]
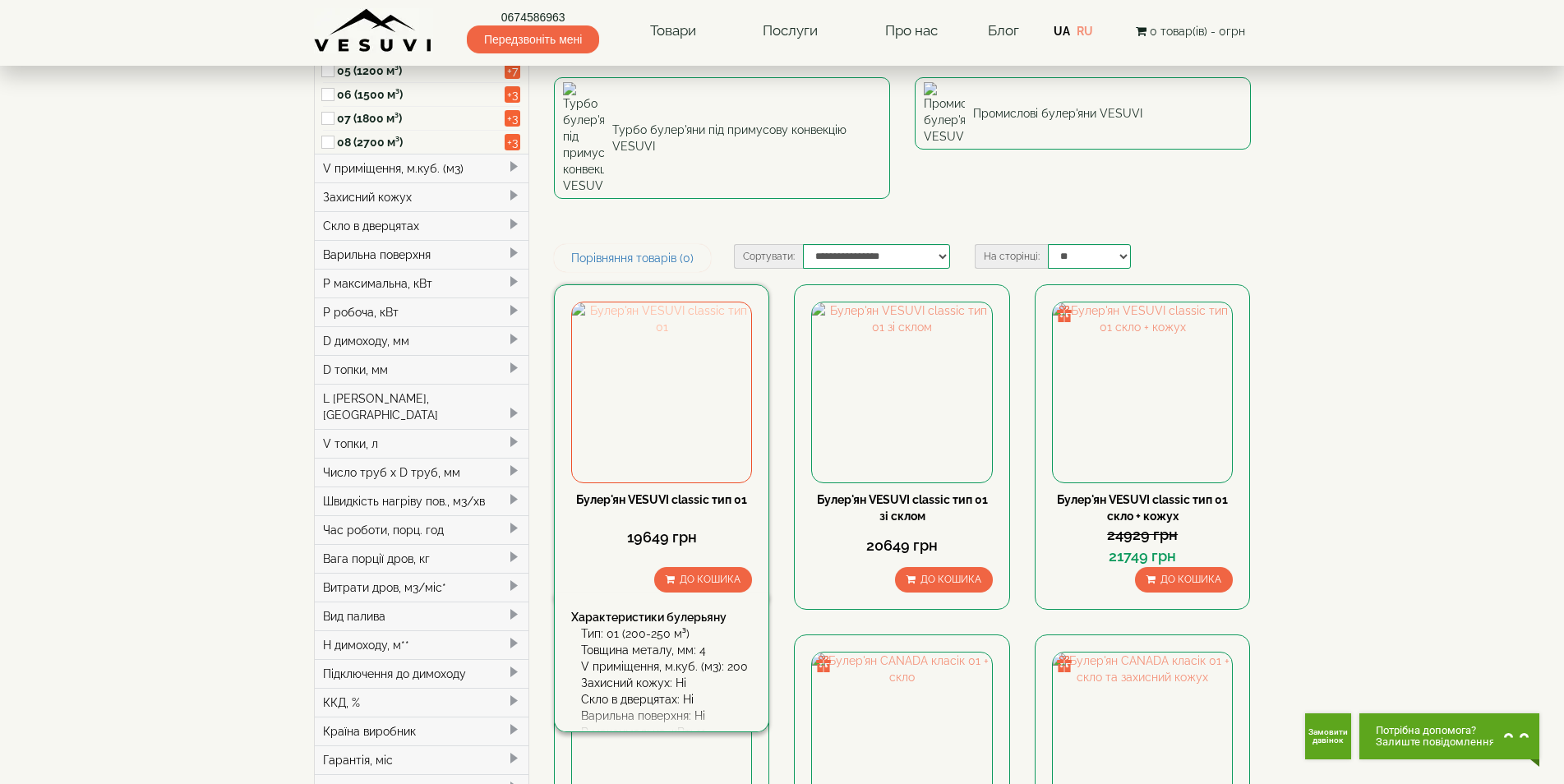
click at [675, 308] on img at bounding box center [661, 392] width 179 height 179
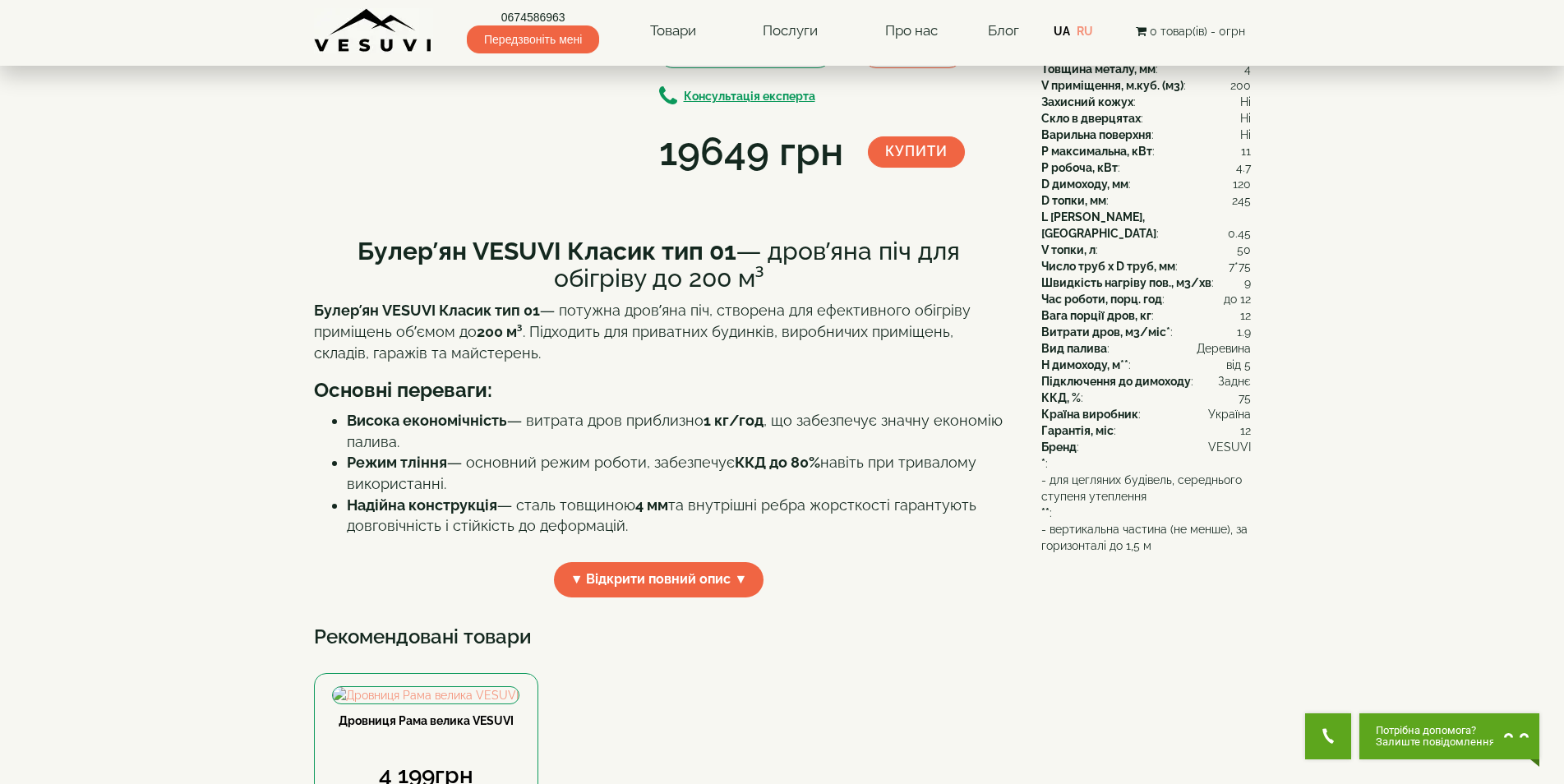
scroll to position [165, 0]
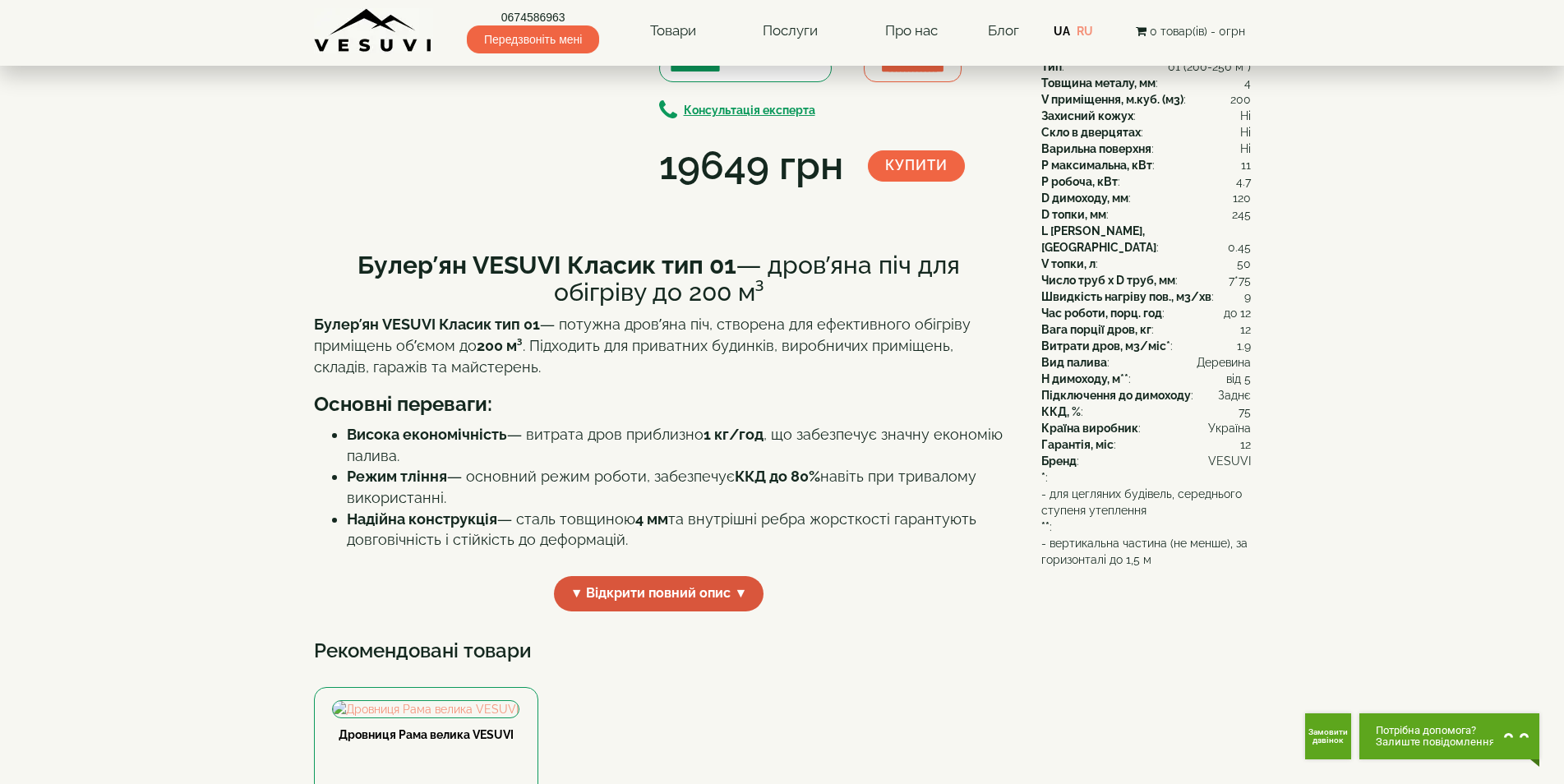
click at [736, 612] on span "▼ Відкрити повний опис ▼" at bounding box center [660, 593] width 211 height 35
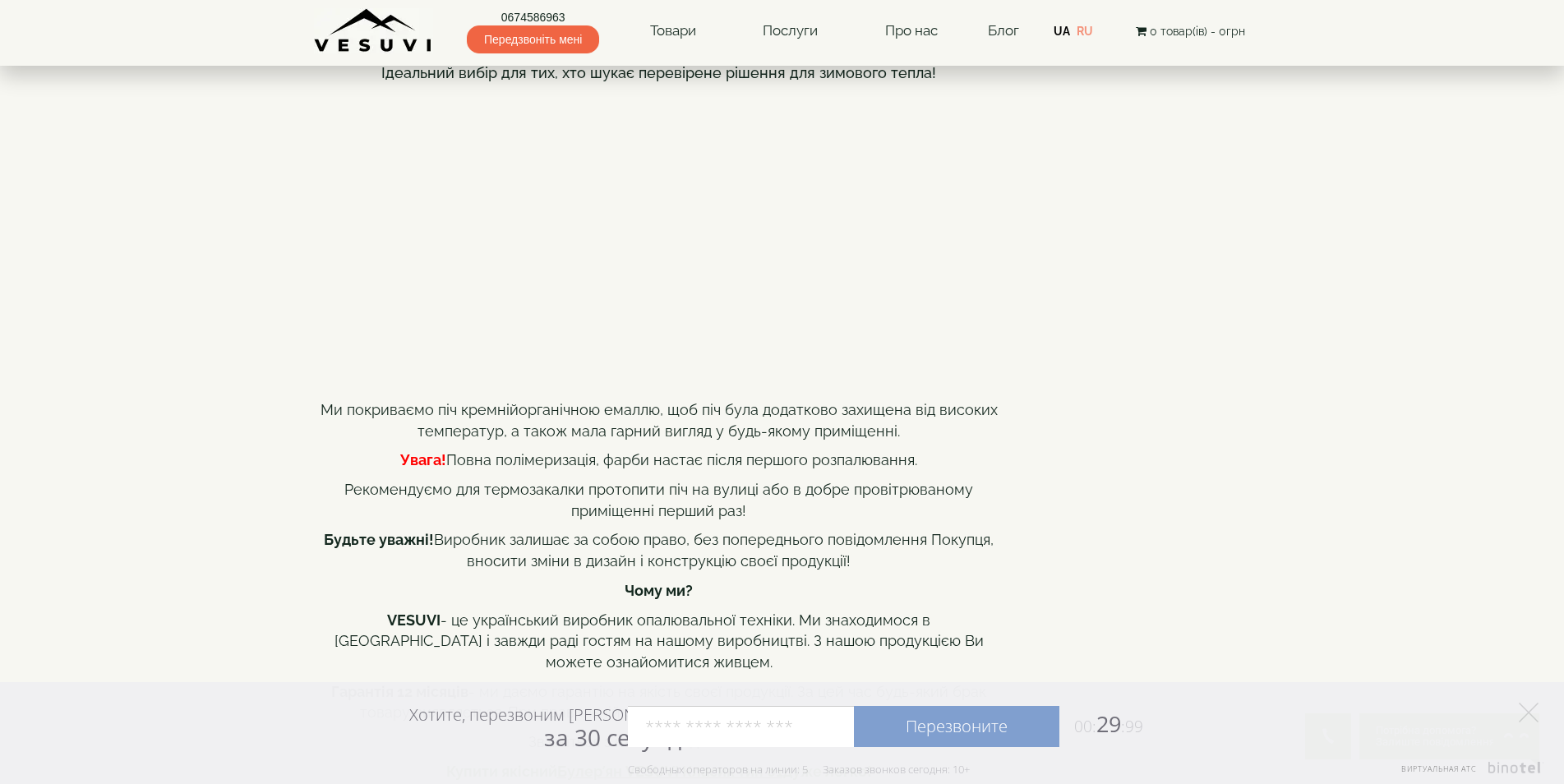
scroll to position [575, 0]
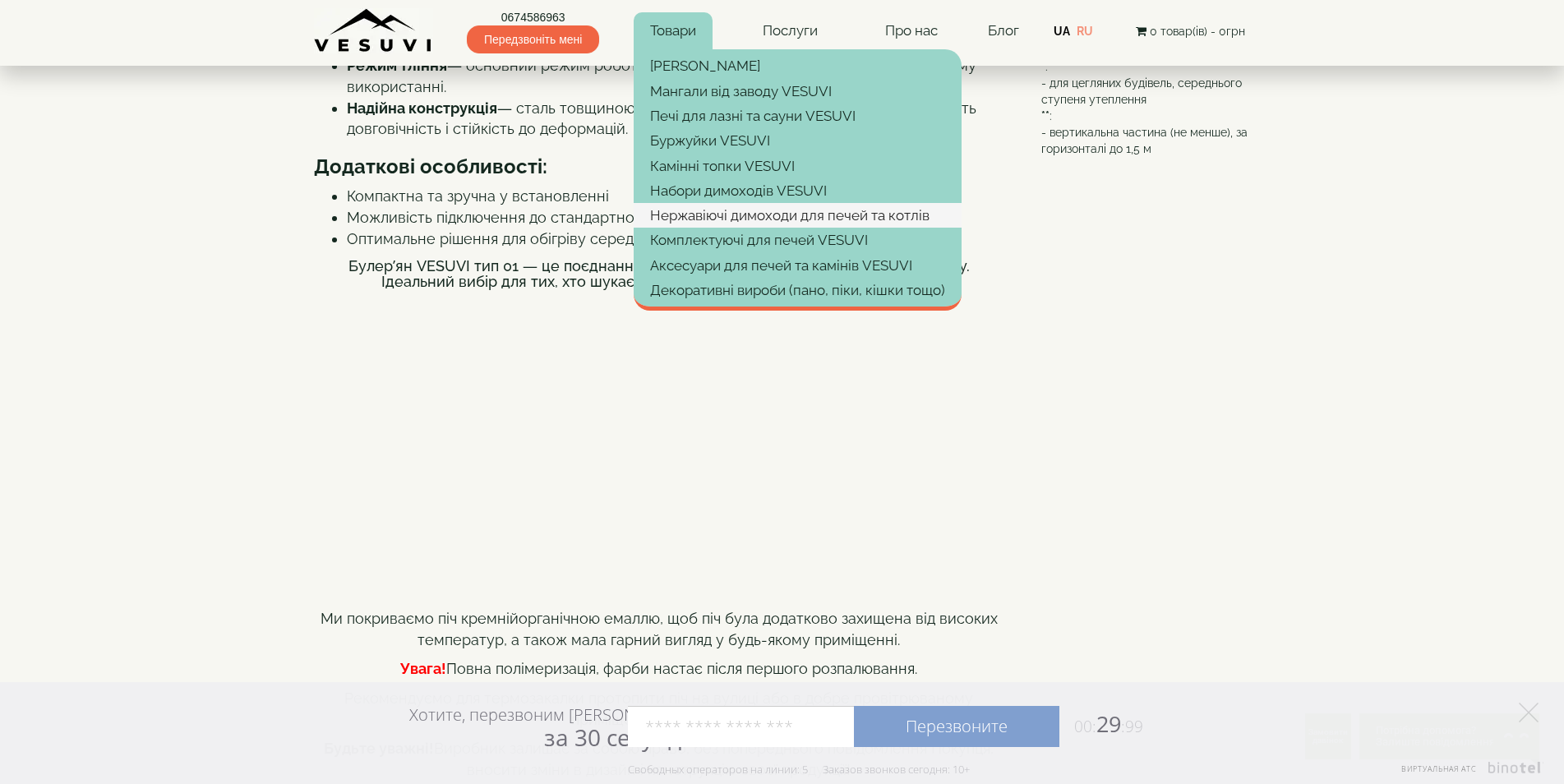
click at [682, 210] on link "Нержавіючі димоходи для печей та котлів" at bounding box center [797, 216] width 328 height 25
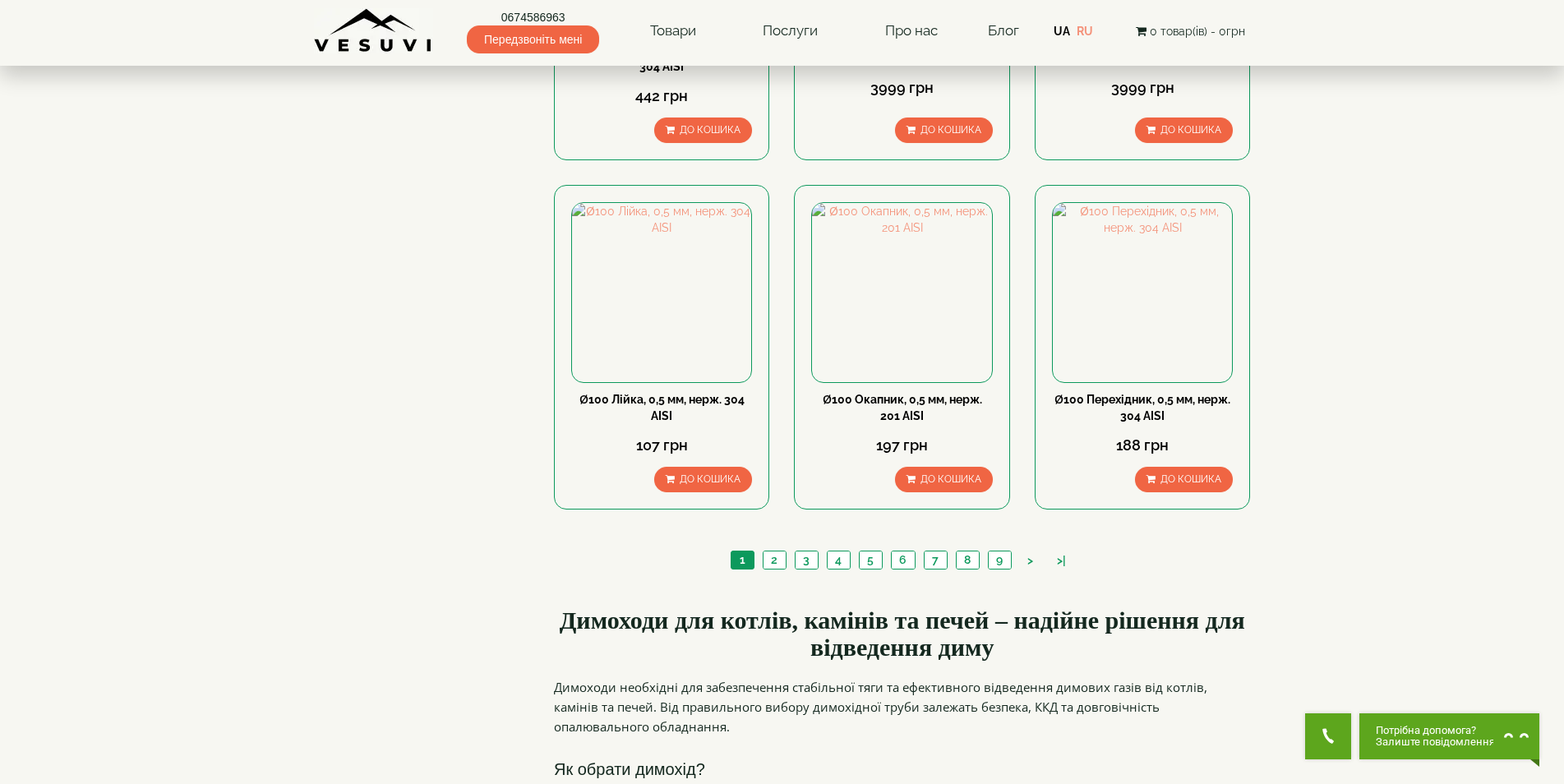
scroll to position [1644, 0]
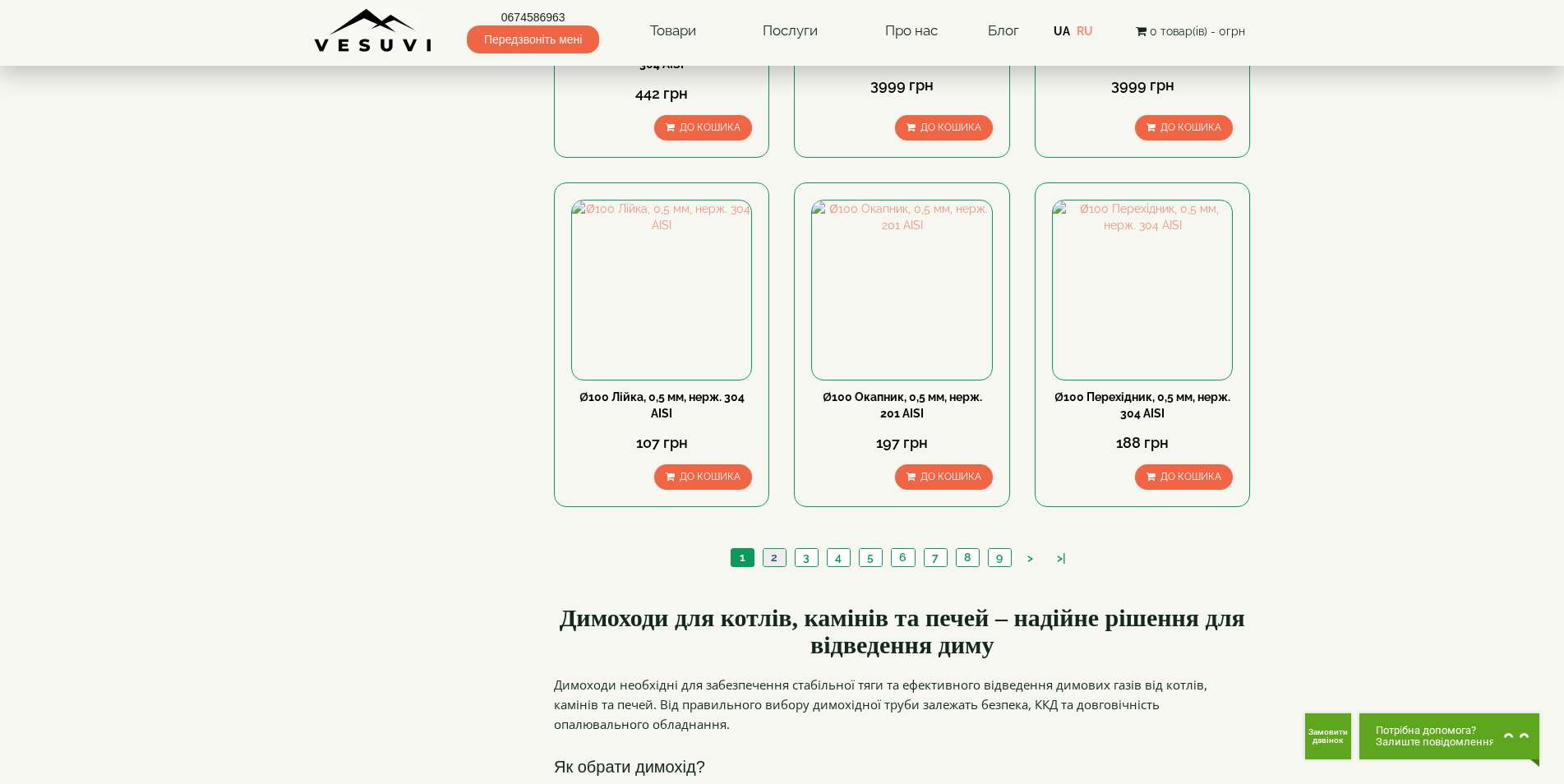
click at [769, 549] on link "2" at bounding box center [775, 557] width 23 height 18
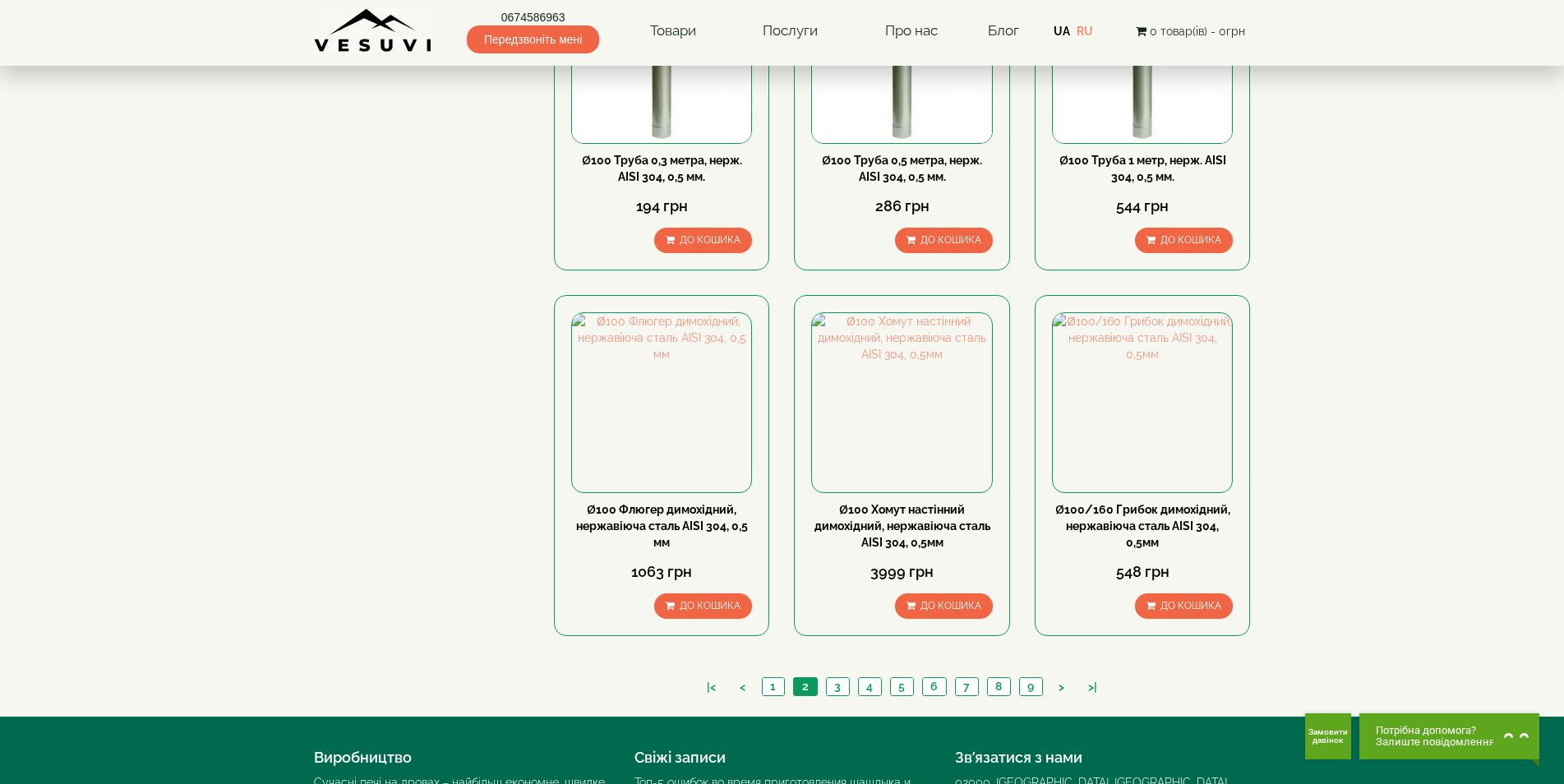
scroll to position [1562, 0]
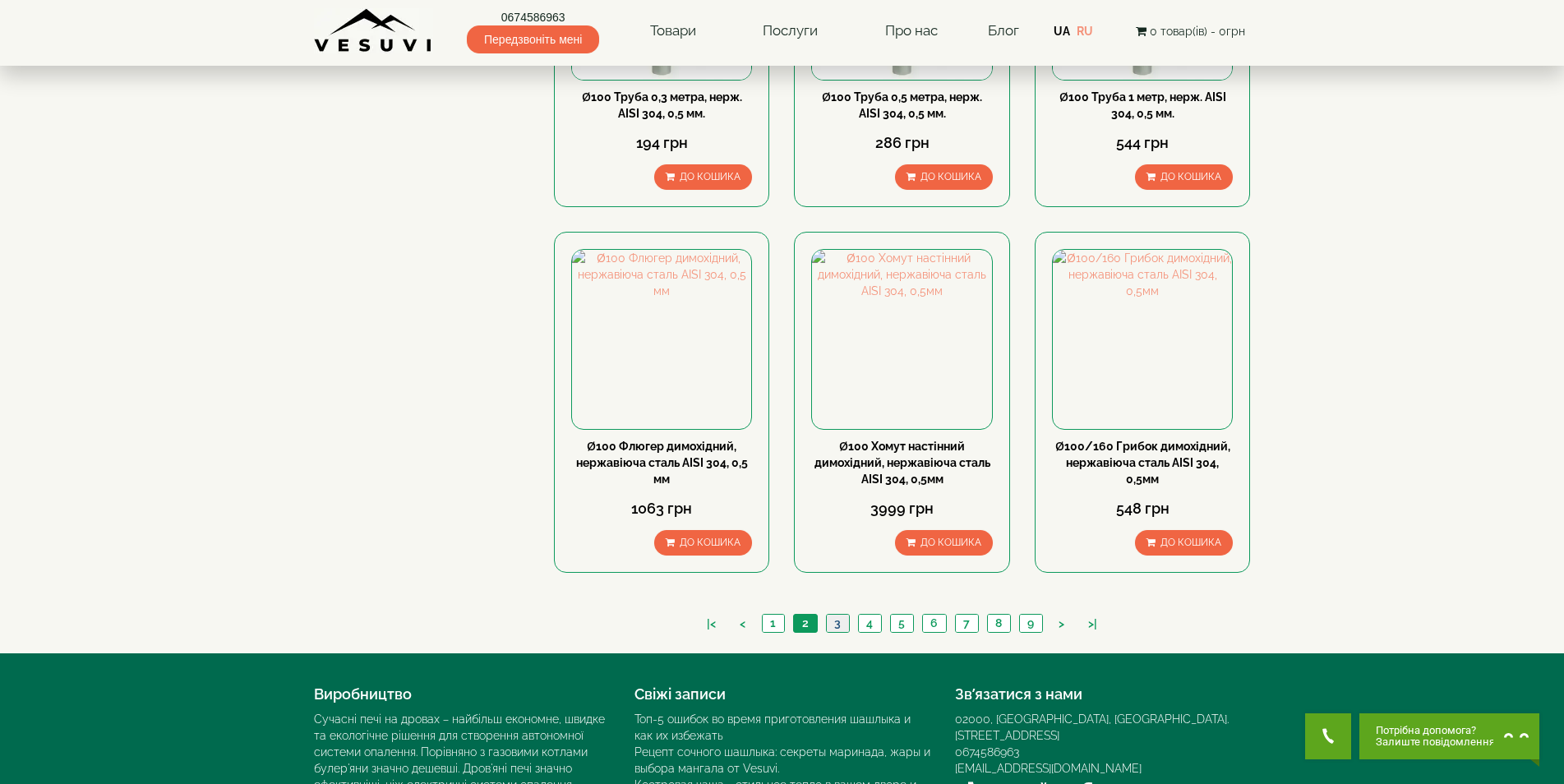
click at [842, 615] on link "3" at bounding box center [838, 624] width 23 height 18
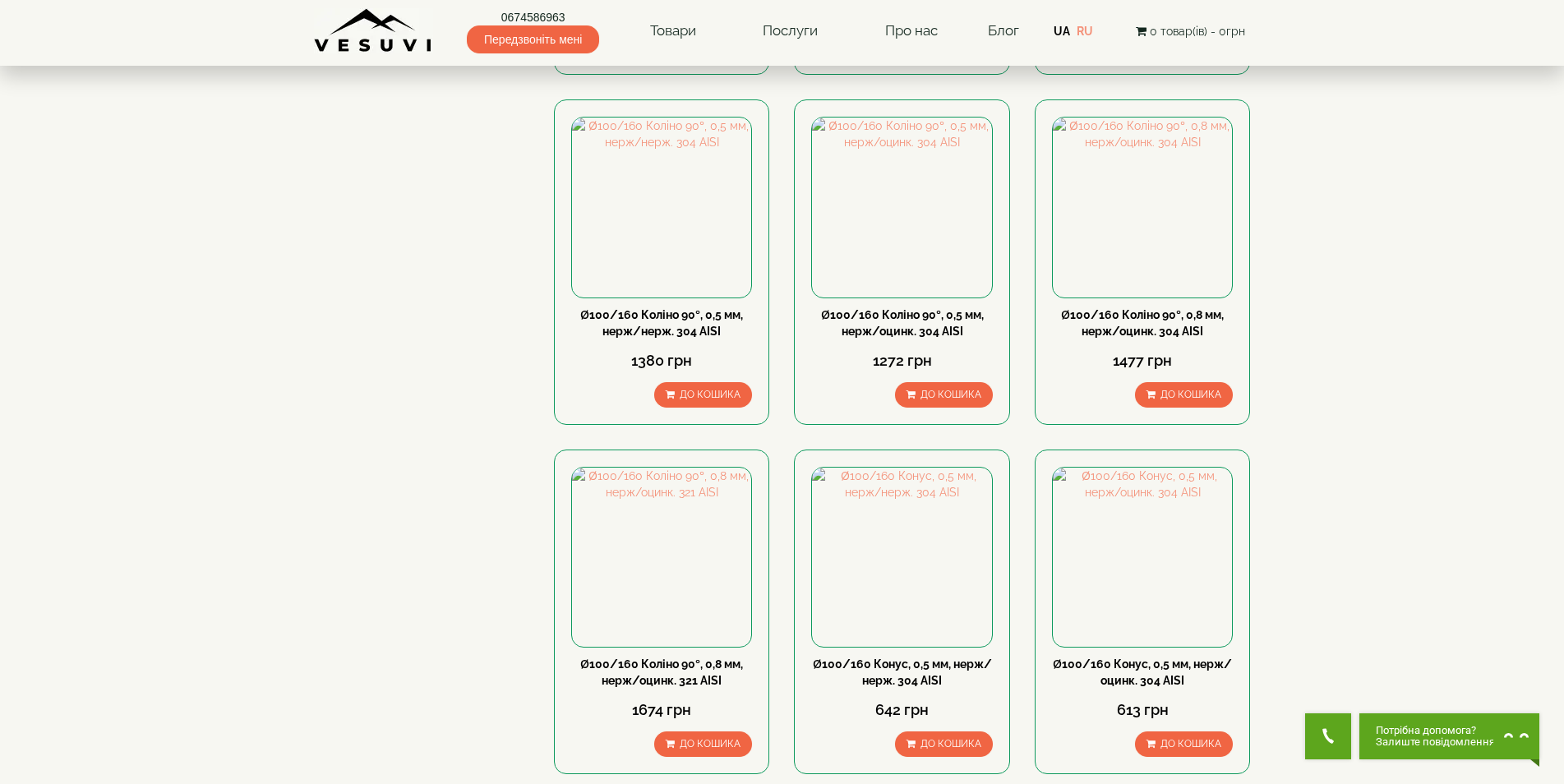
scroll to position [1644, 0]
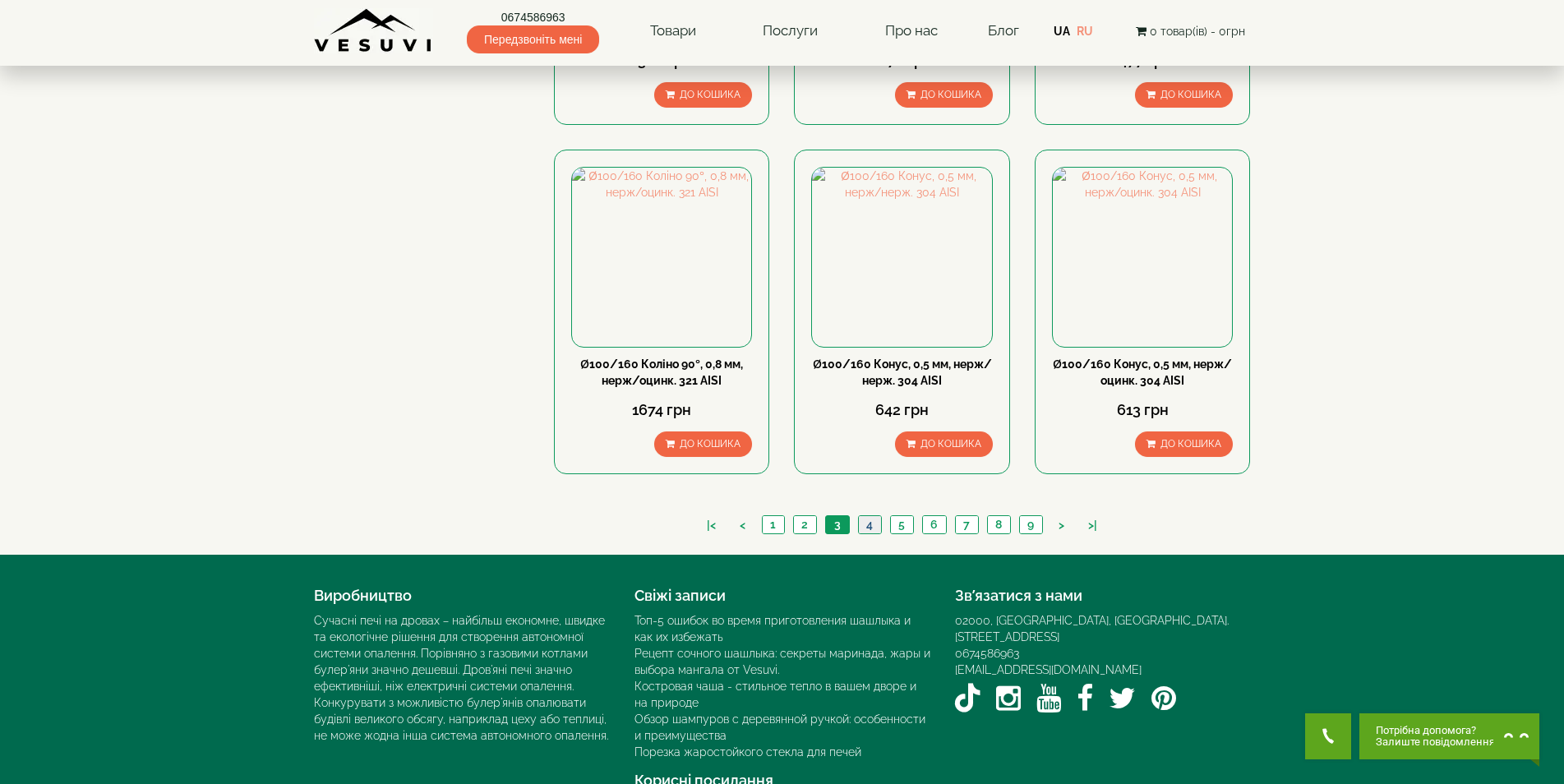
click at [875, 517] on link "4" at bounding box center [870, 525] width 23 height 18
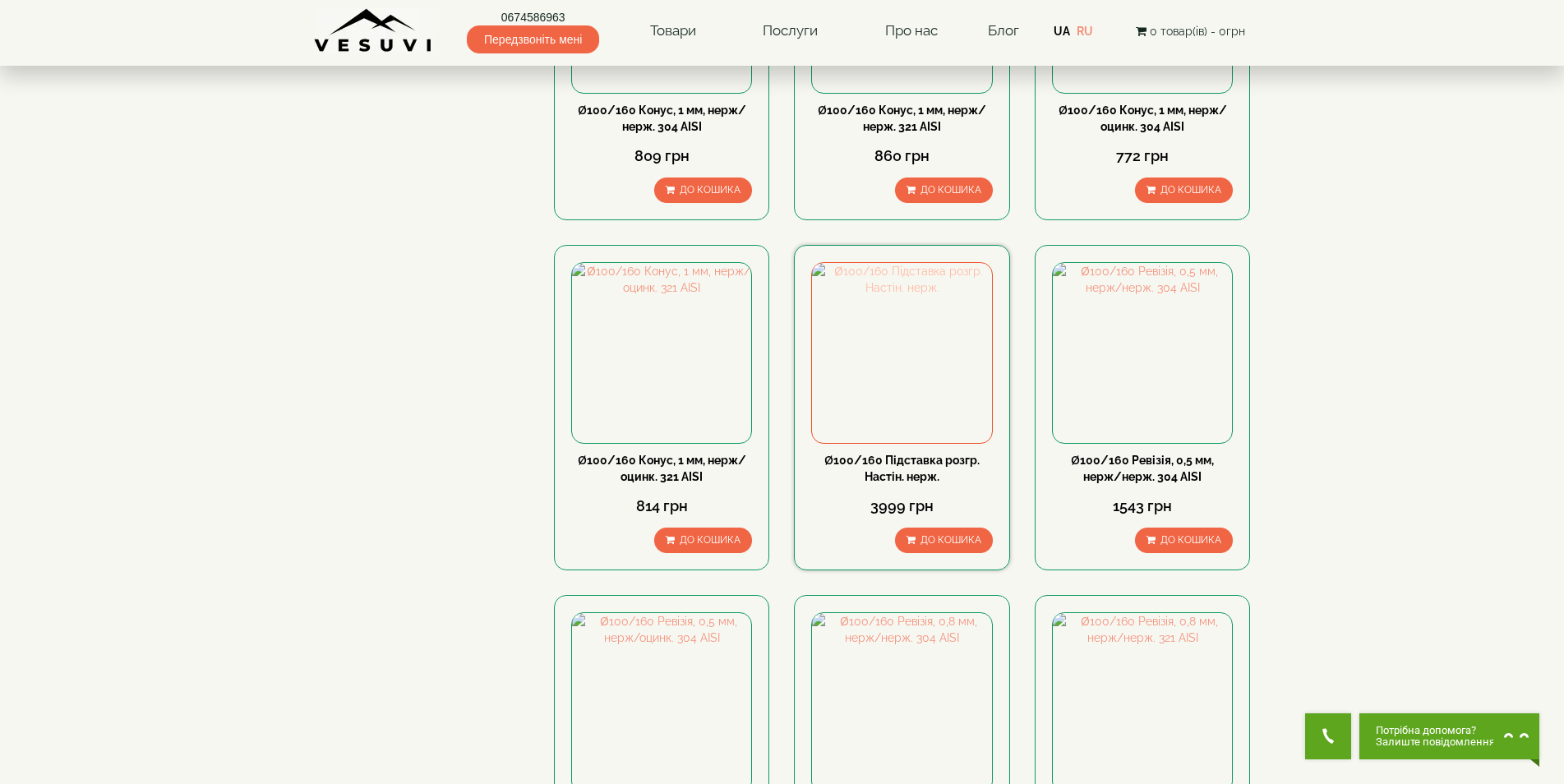
scroll to position [904, 0]
